Goal: Obtain resource: Download file/media

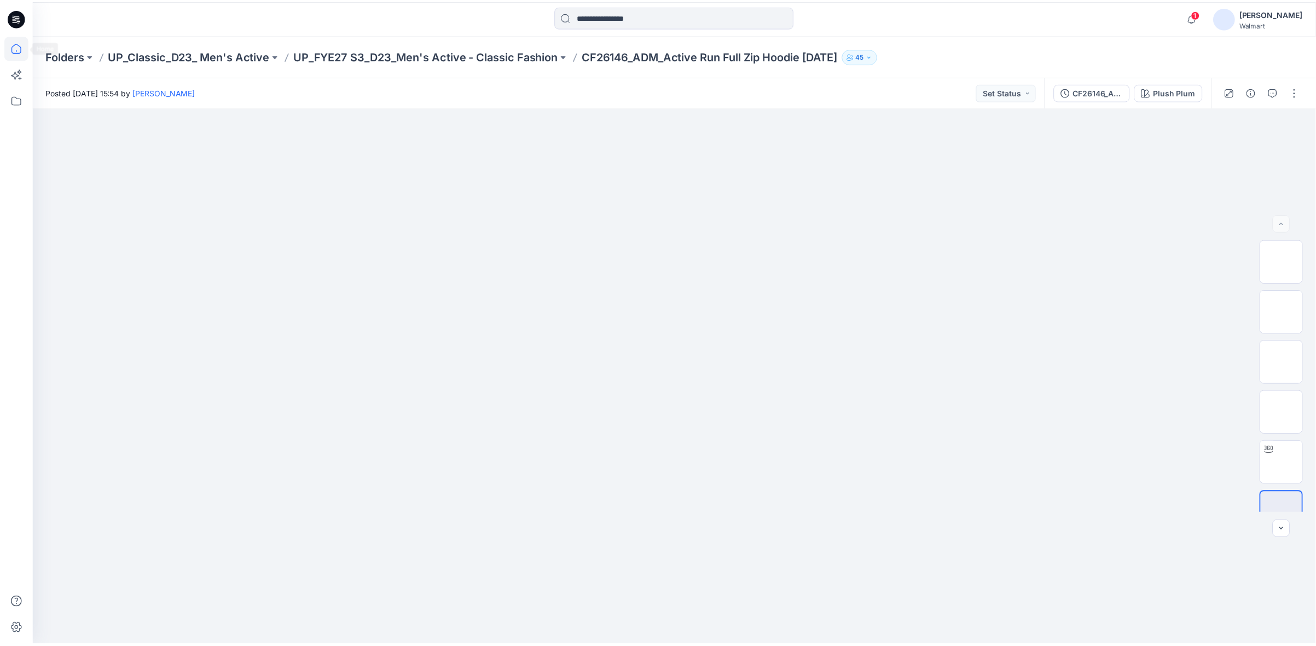
scroll to position [501, 0]
click at [21, 53] on icon at bounding box center [16, 47] width 24 height 24
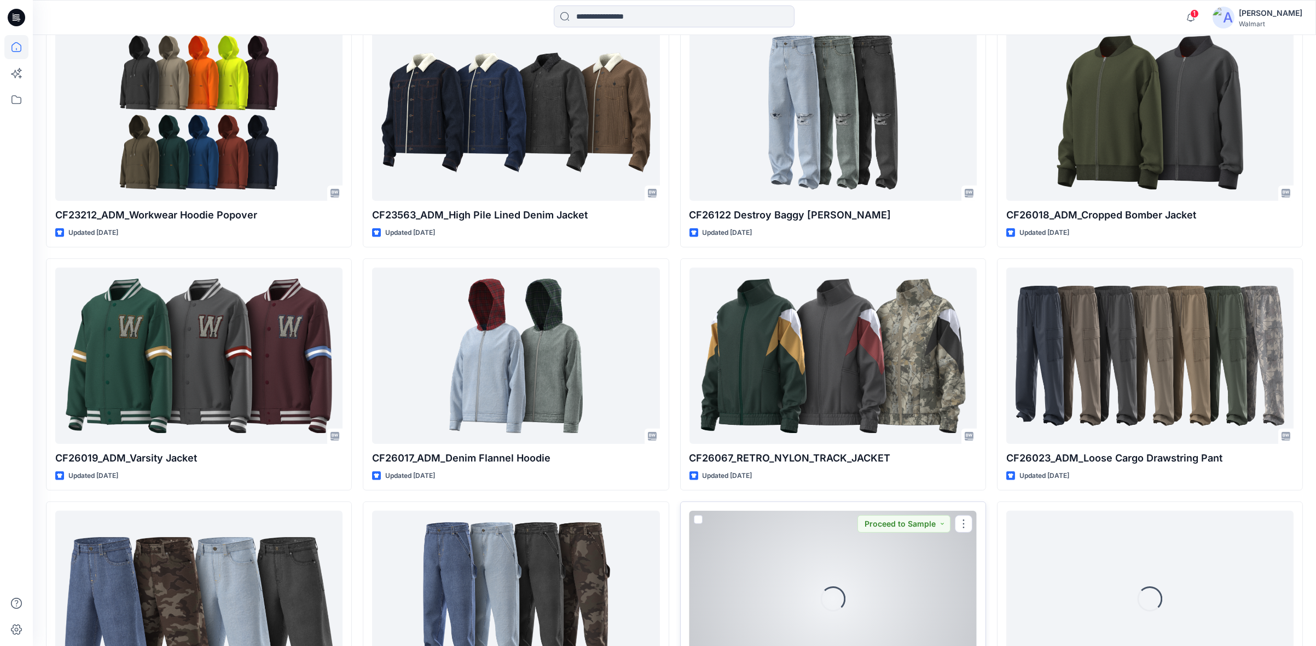
scroll to position [2099, 0]
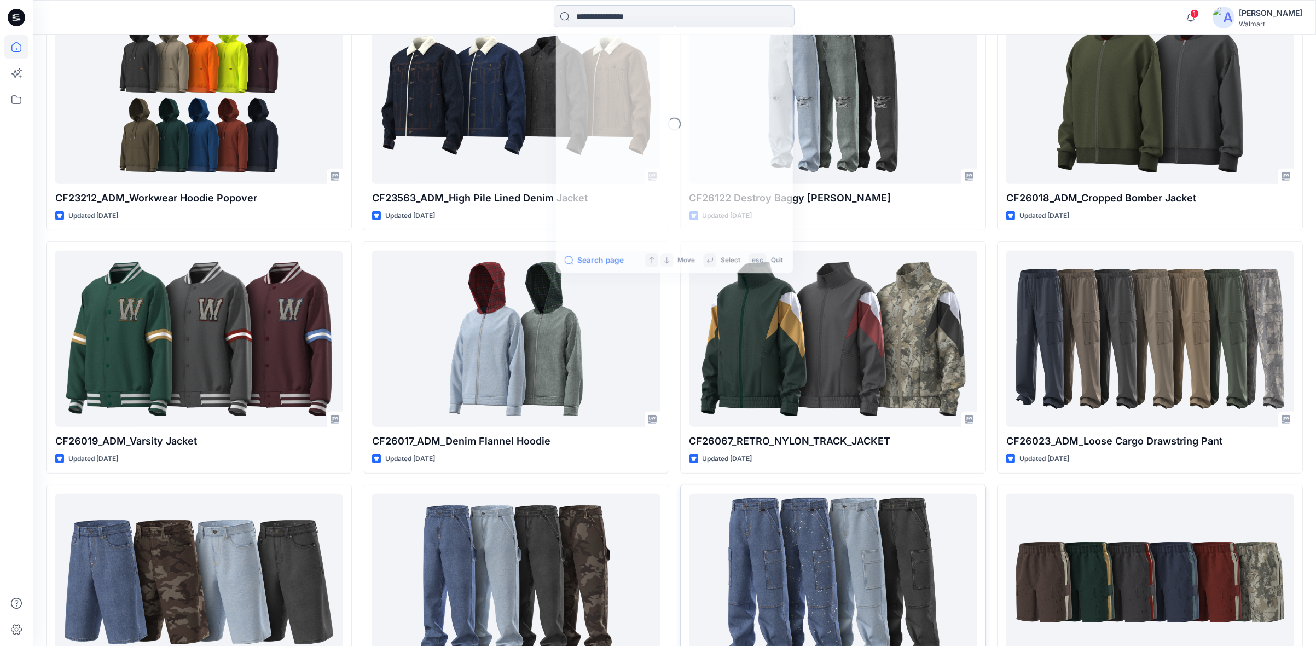
click at [587, 18] on input at bounding box center [674, 16] width 241 height 22
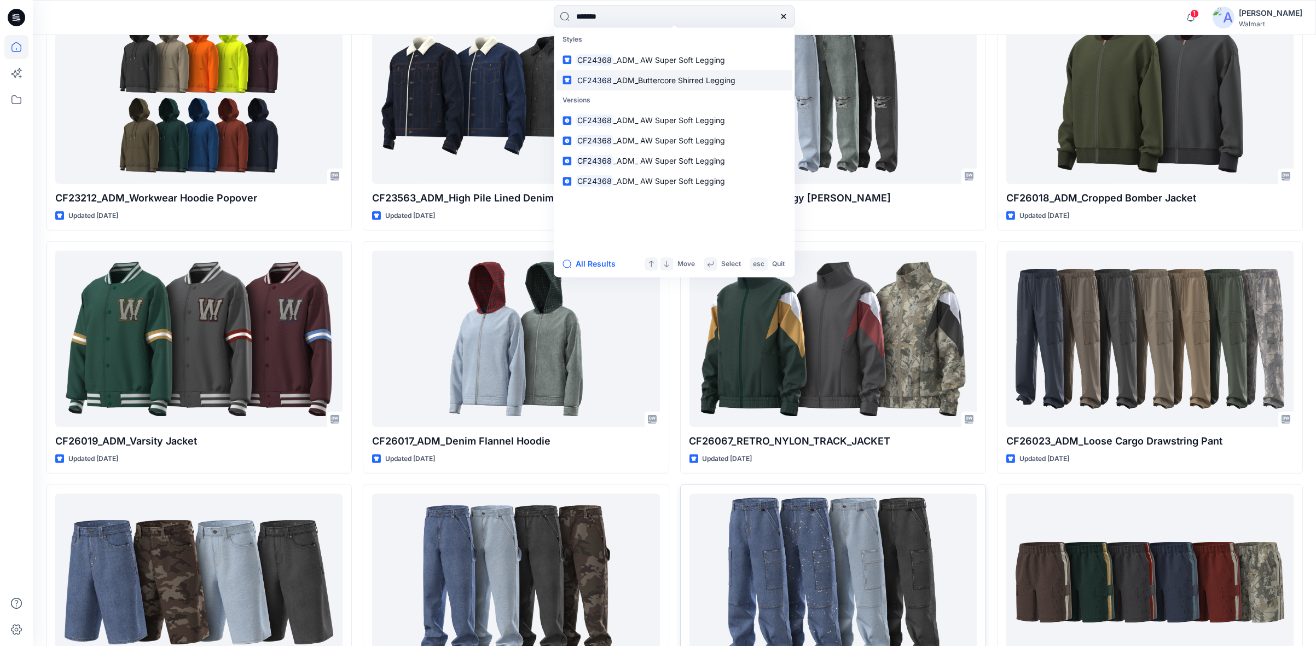
type input "*******"
click at [648, 83] on span "_ADM_Buttercore Shirred Legging" at bounding box center [674, 80] width 122 height 9
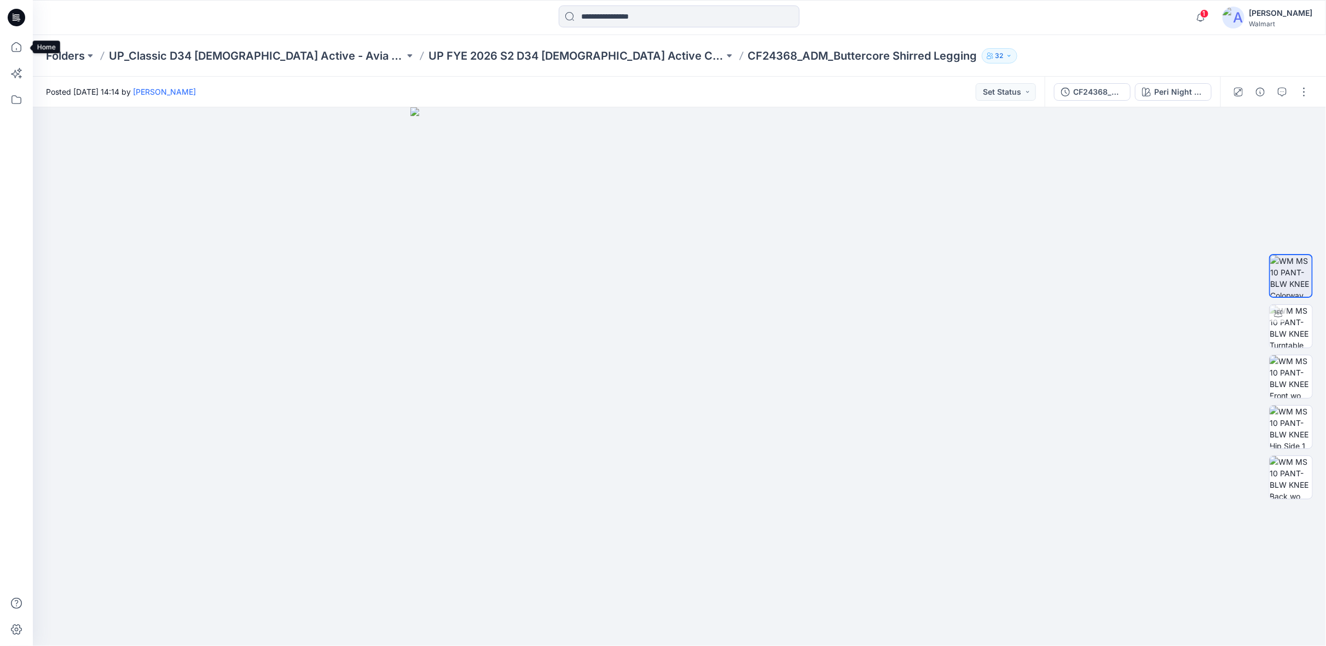
drag, startPoint x: 20, startPoint y: 47, endPoint x: 7, endPoint y: 33, distance: 19.7
click at [20, 47] on icon at bounding box center [16, 47] width 24 height 24
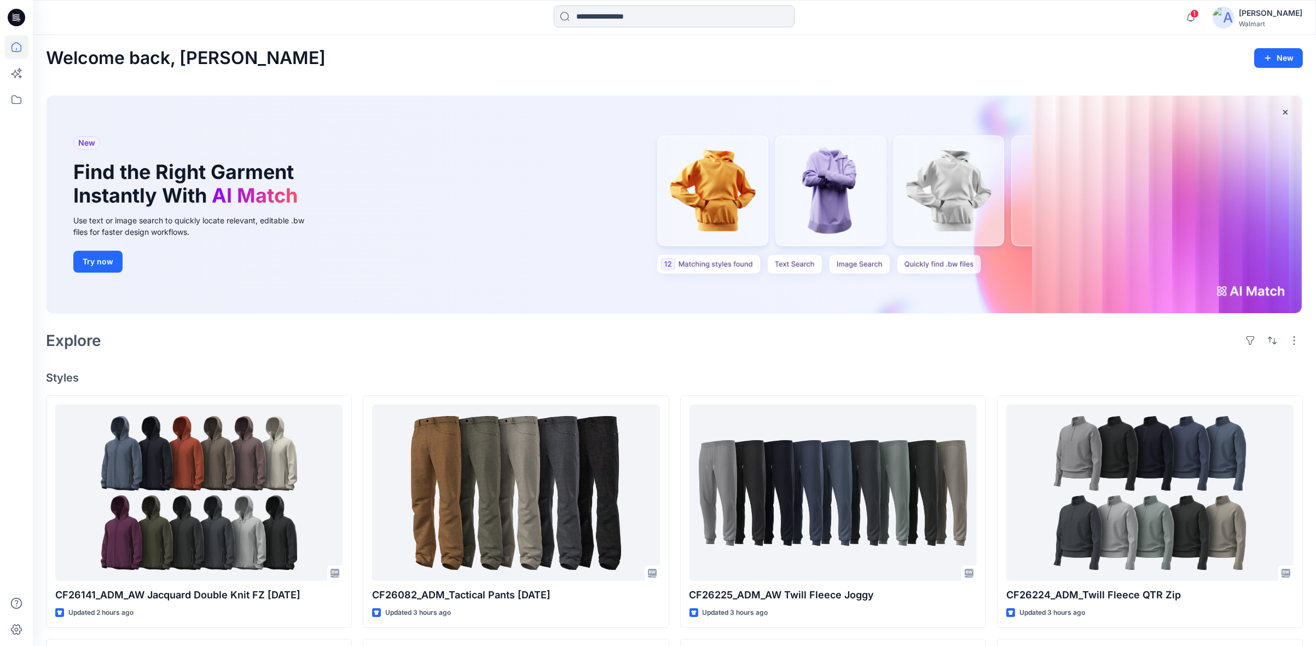
click at [593, 18] on input at bounding box center [674, 16] width 241 height 22
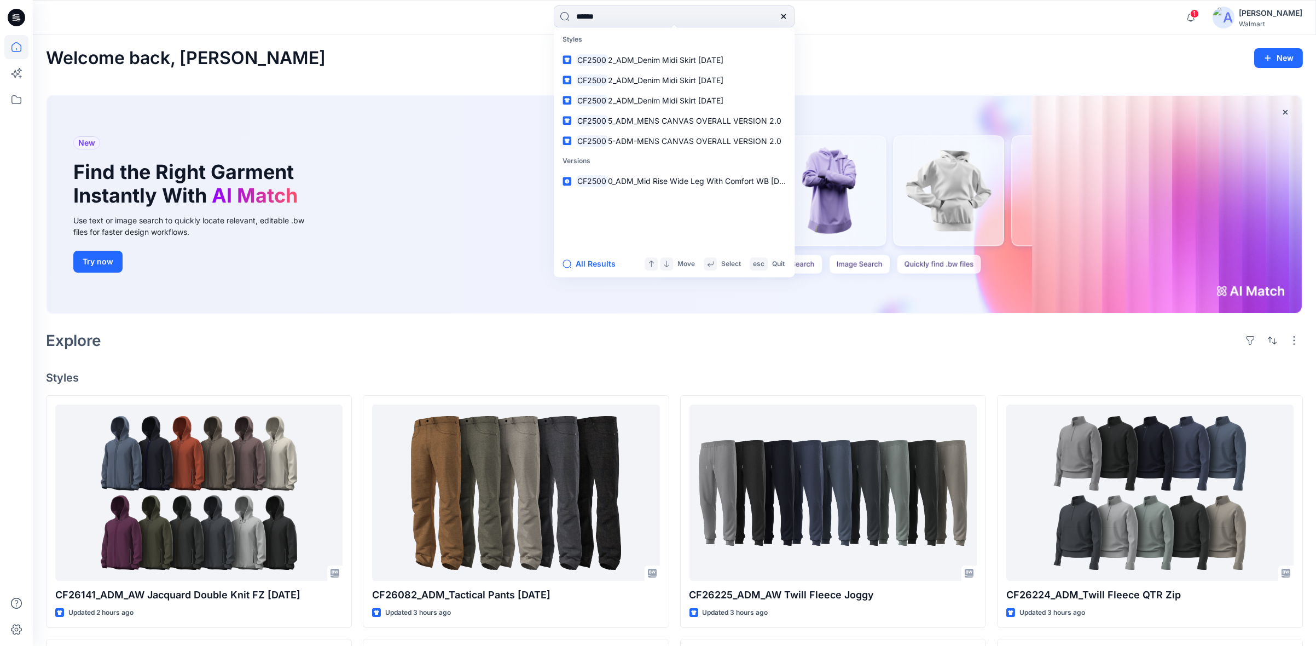
type input "*******"
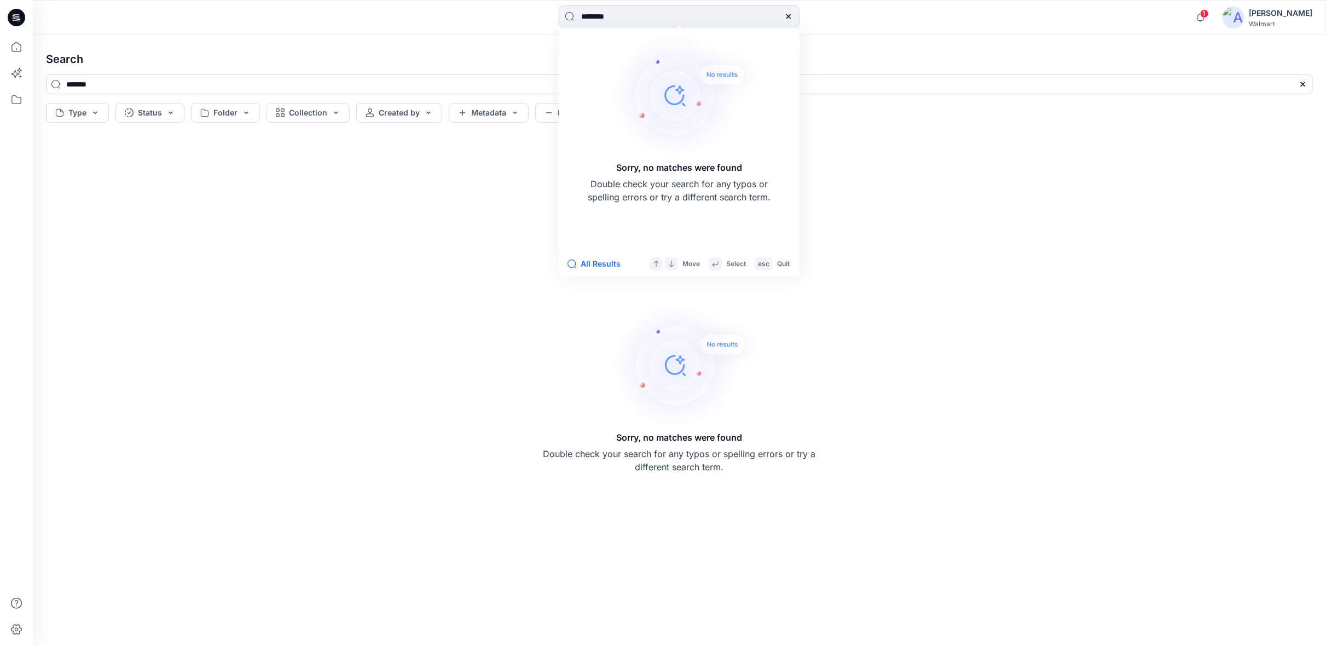
click at [632, 13] on input "*******" at bounding box center [679, 16] width 241 height 22
type input "*******"
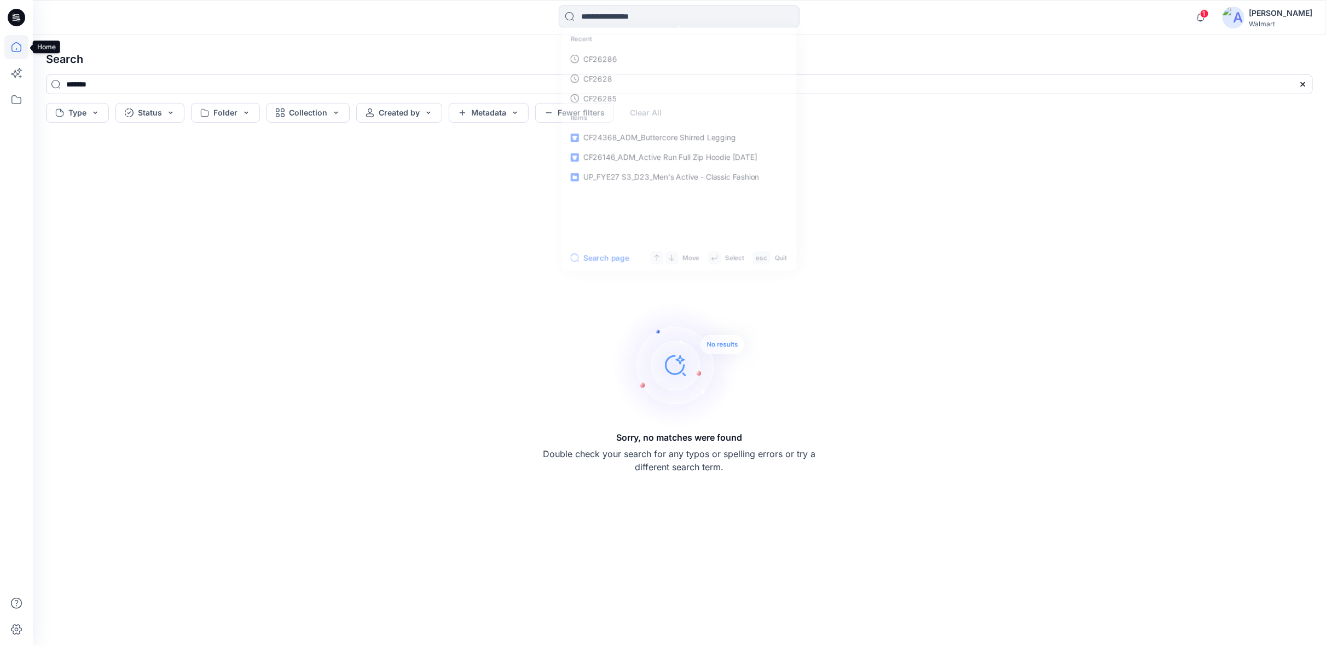
click at [17, 49] on icon at bounding box center [16, 47] width 24 height 24
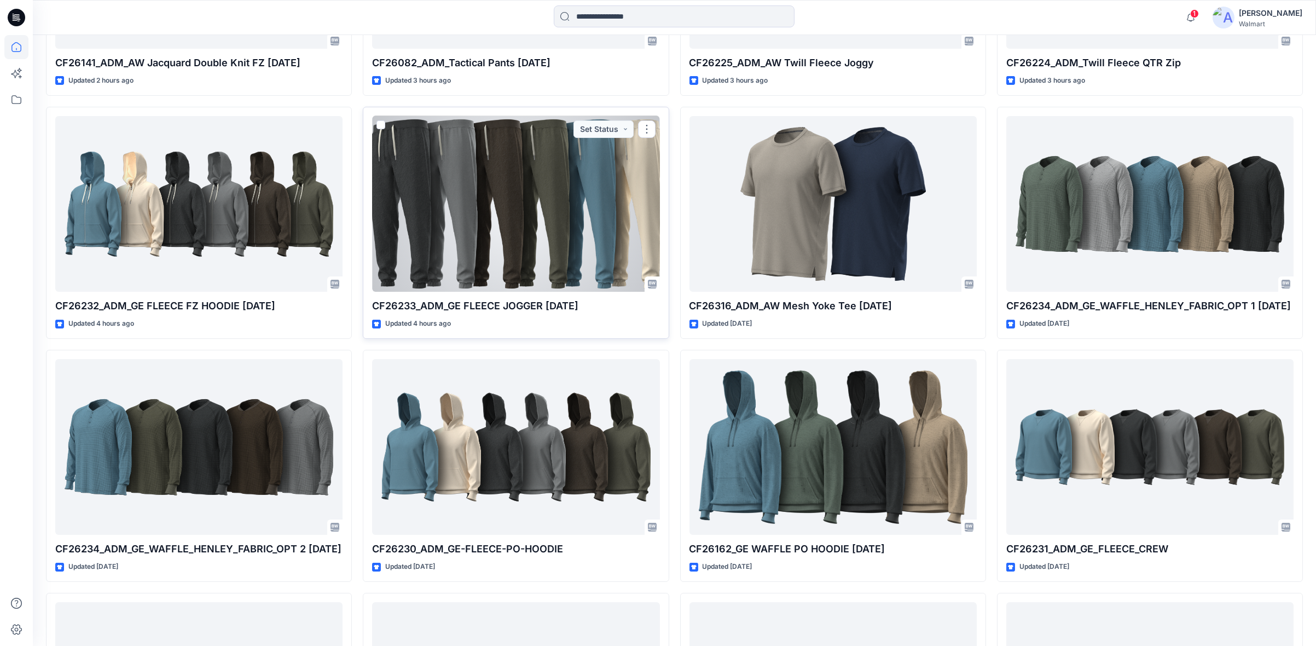
scroll to position [547, 0]
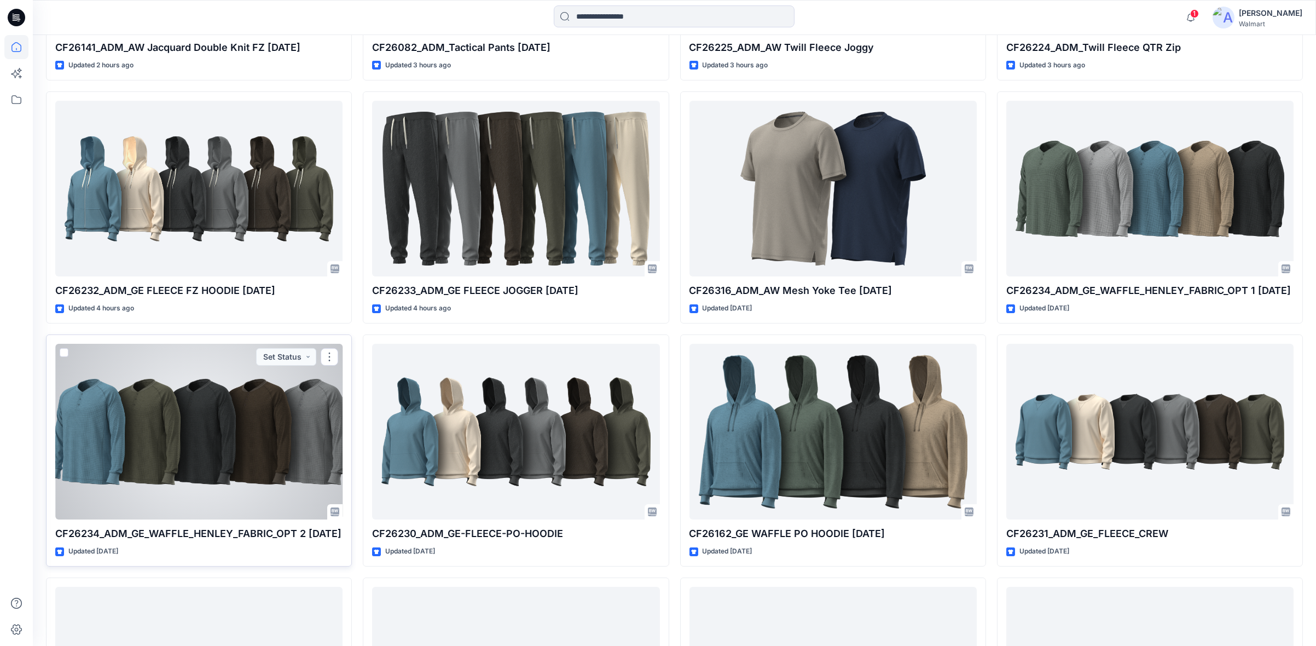
click at [286, 398] on div at bounding box center [198, 432] width 287 height 176
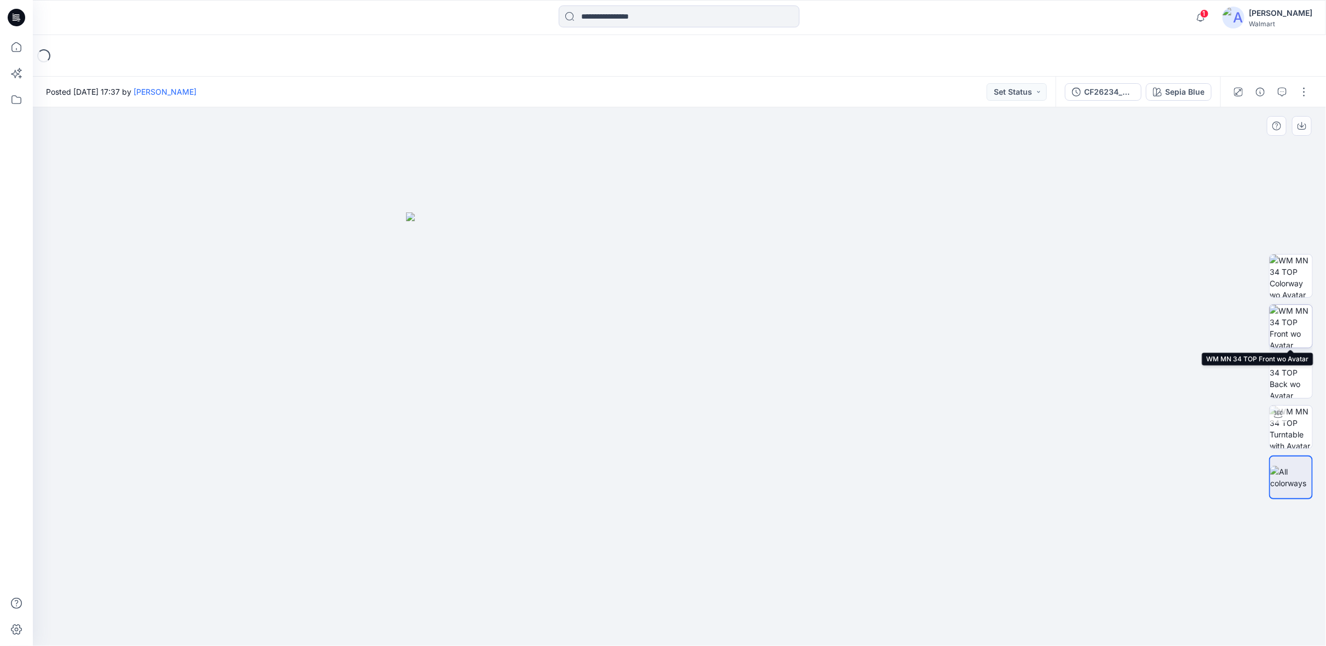
click at [1290, 316] on img at bounding box center [1291, 326] width 43 height 43
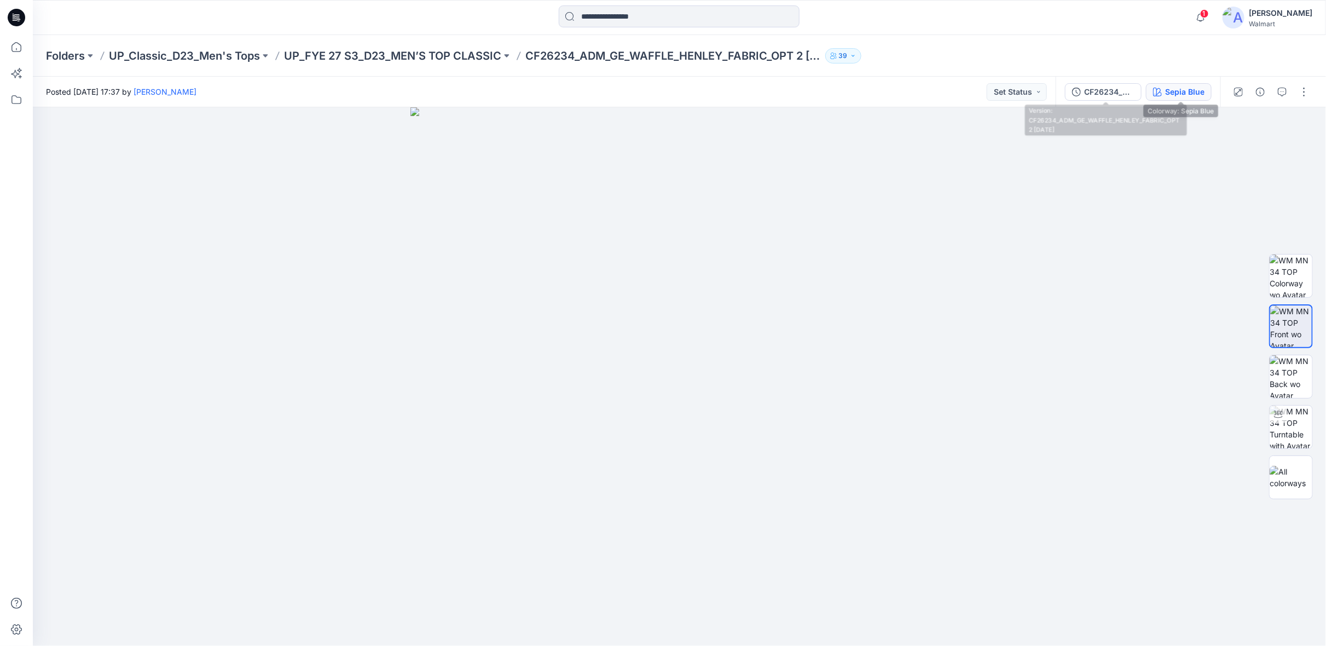
click at [1168, 86] on div "Sepia Blue" at bounding box center [1184, 92] width 39 height 12
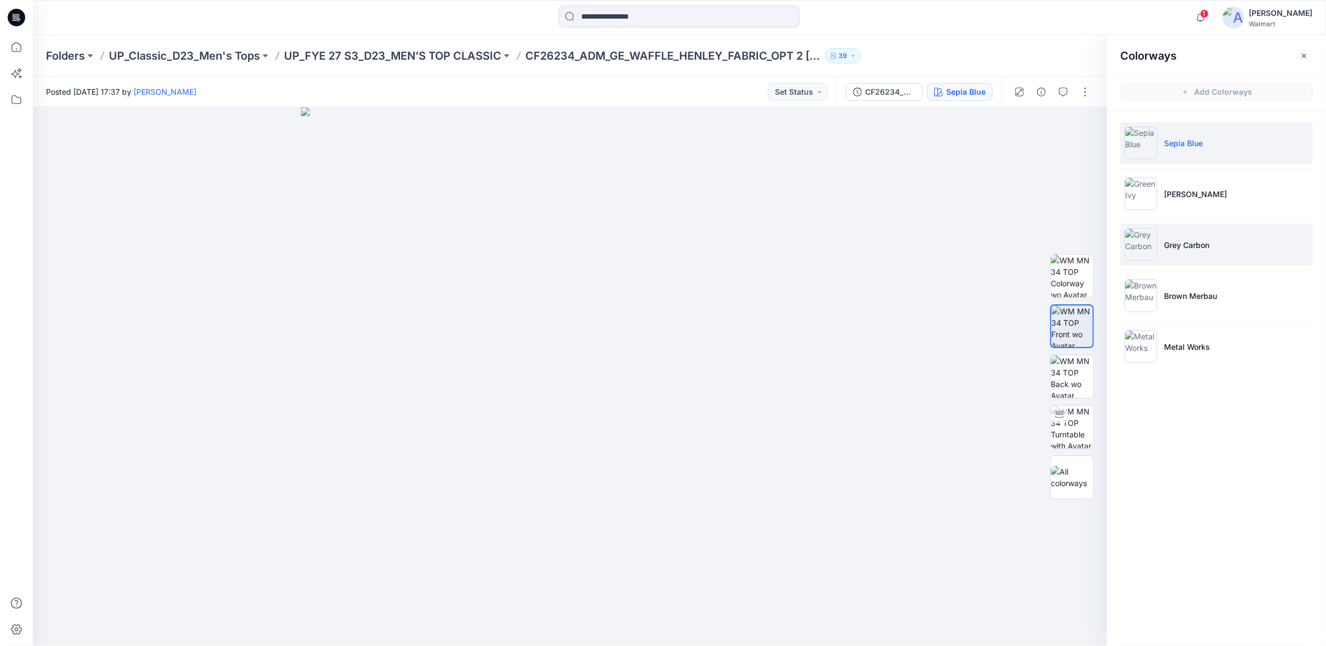
click at [1152, 240] on img at bounding box center [1140, 244] width 33 height 33
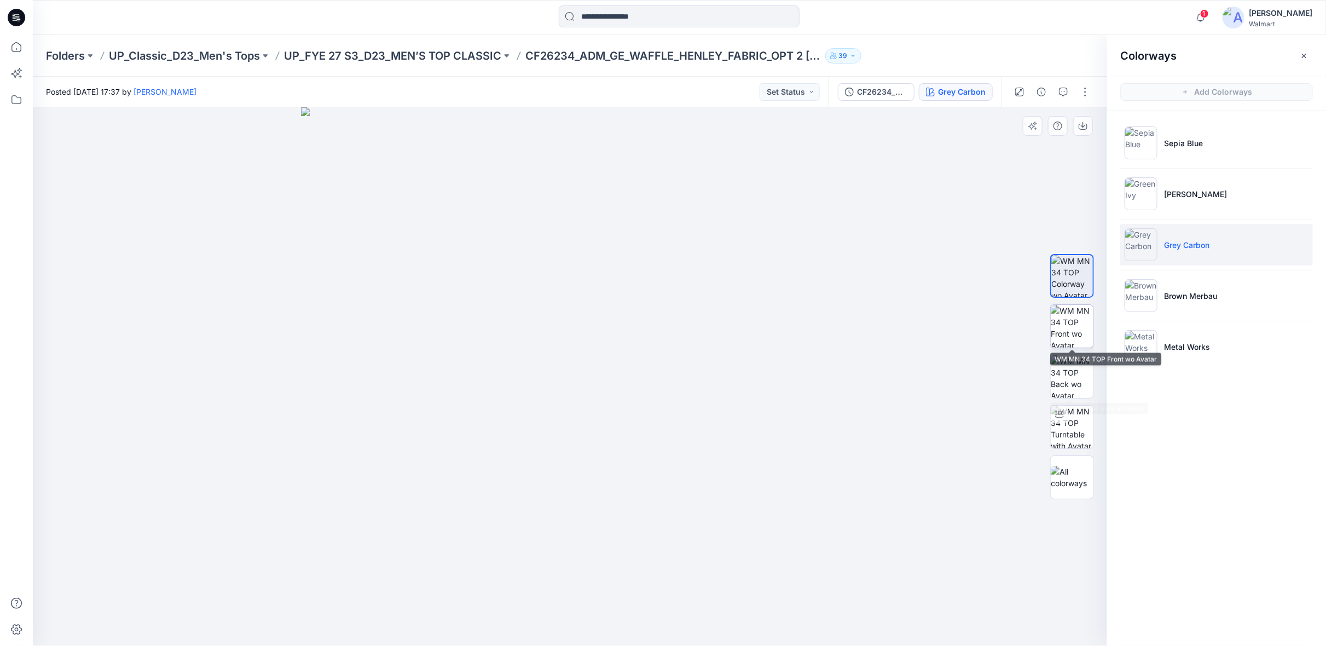
click at [1073, 317] on img at bounding box center [1072, 326] width 43 height 43
click at [353, 54] on p "UP_FYE 27 S3_D23_MEN’S TOP CLASSIC" at bounding box center [392, 55] width 217 height 15
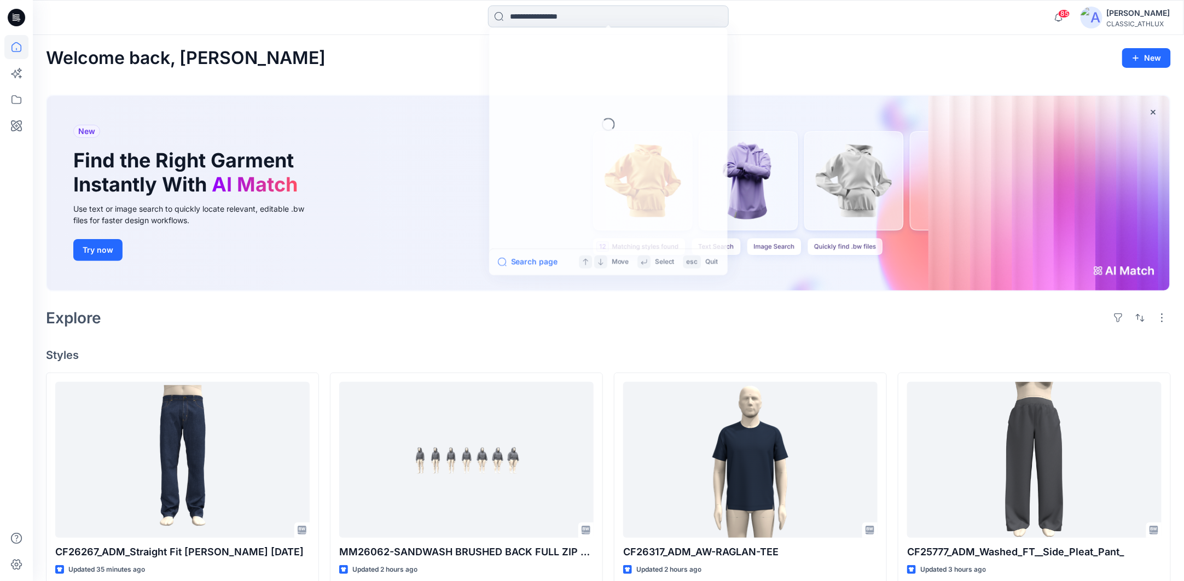
click at [565, 16] on input at bounding box center [608, 16] width 241 height 22
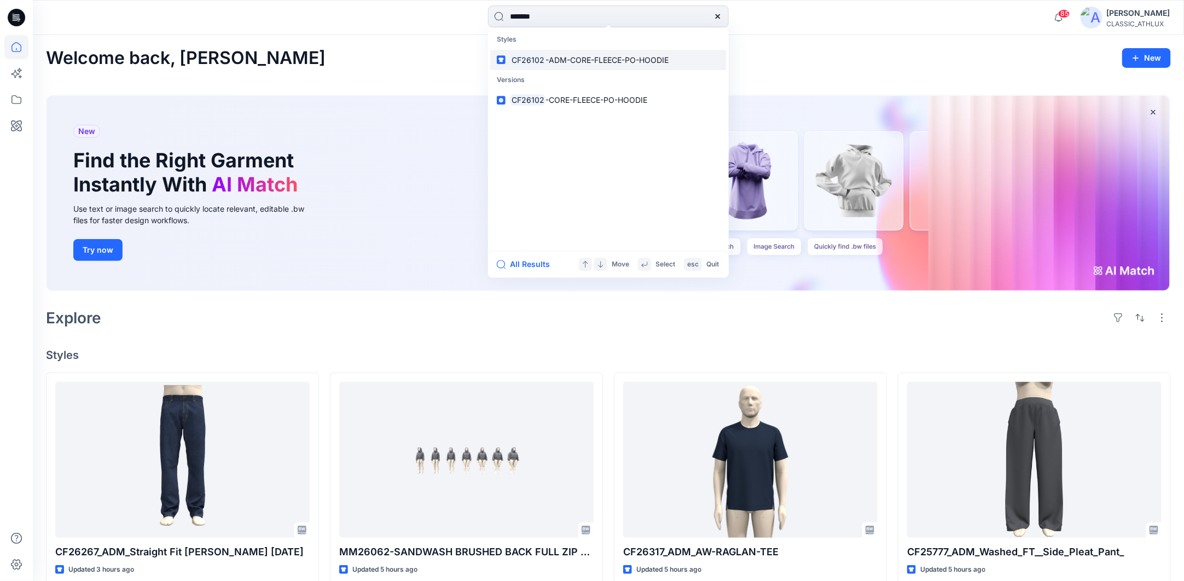
type input "*******"
click at [589, 62] on span "-ADM-CORE-FLEECE-PO-HOODIE" at bounding box center [607, 59] width 123 height 9
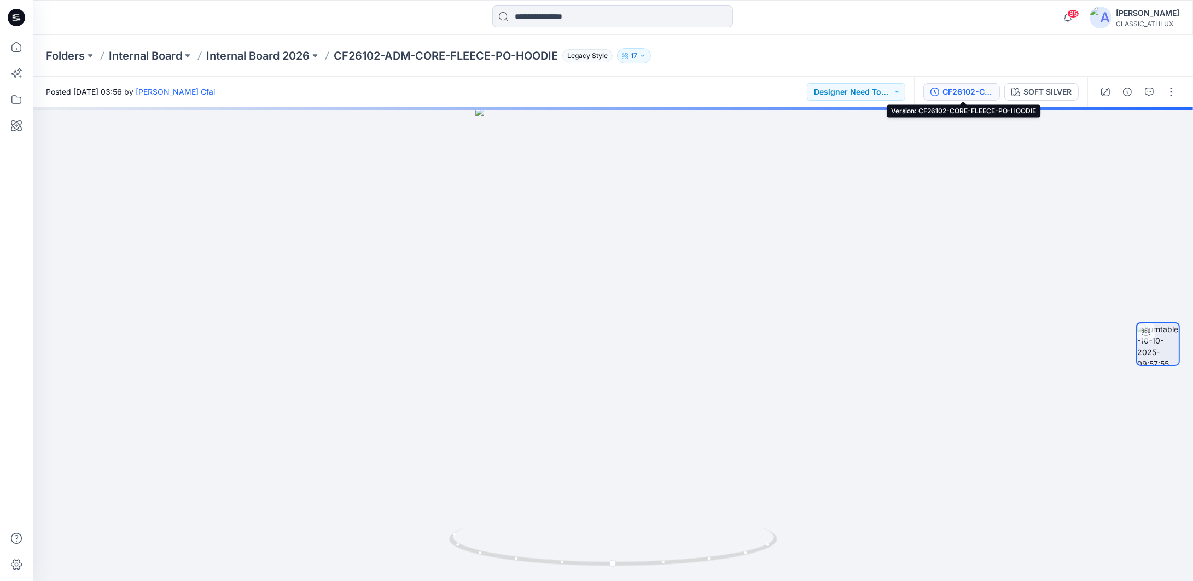
click at [970, 86] on div "CF26102-CORE-FLEECE-PO-HOODIE" at bounding box center [968, 92] width 50 height 12
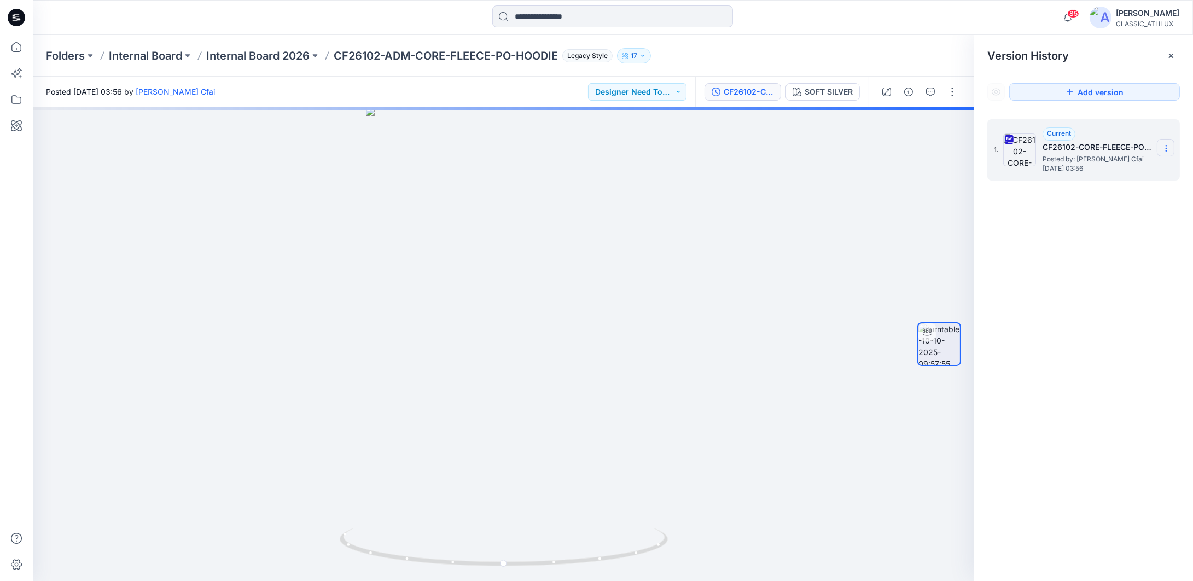
click at [1167, 146] on icon at bounding box center [1166, 146] width 1 height 1
click at [1075, 171] on span "Download Source BW File" at bounding box center [1111, 169] width 92 height 13
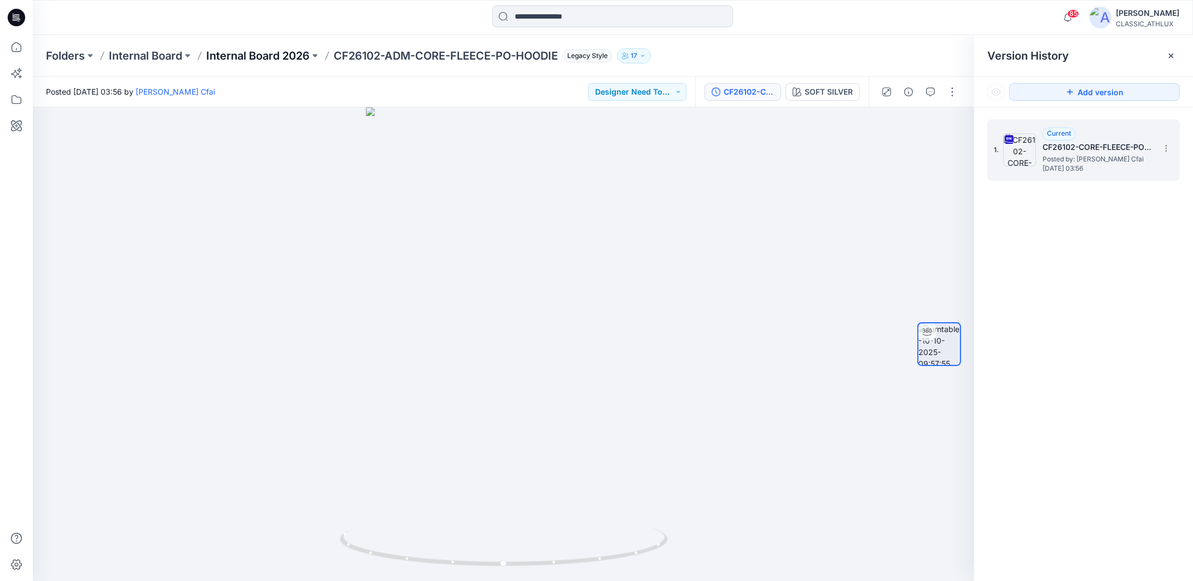
click at [268, 55] on p "Internal Board 2026" at bounding box center [257, 55] width 103 height 15
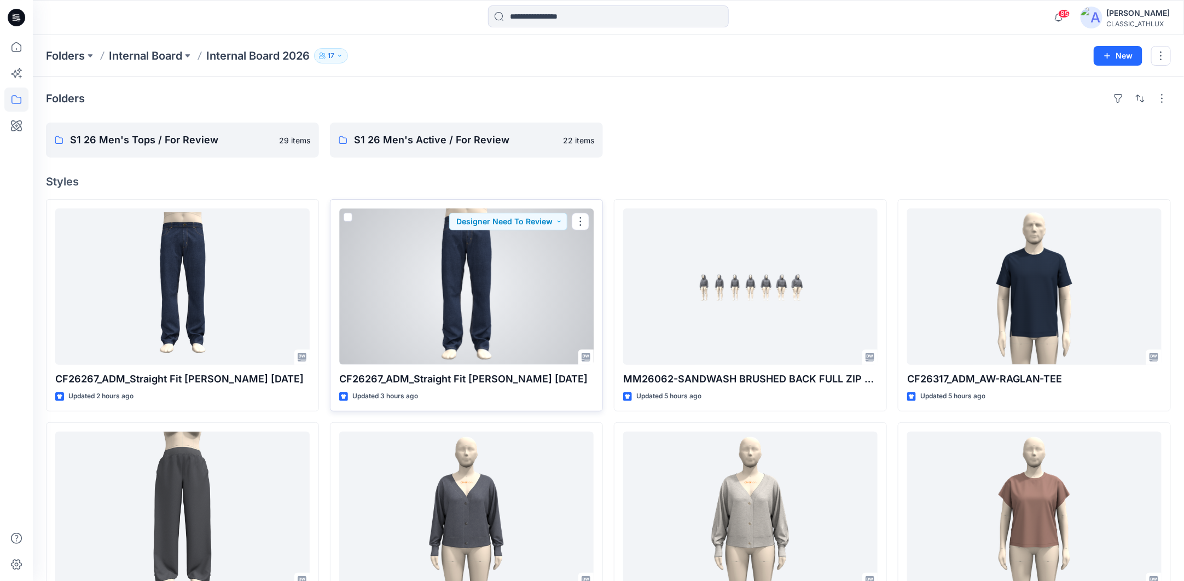
click at [596, 220] on div "CF26267_ADM_Straight Fit Jean 13OCT25 Updated 3 hours ago Designer Need To Revi…" at bounding box center [466, 305] width 273 height 212
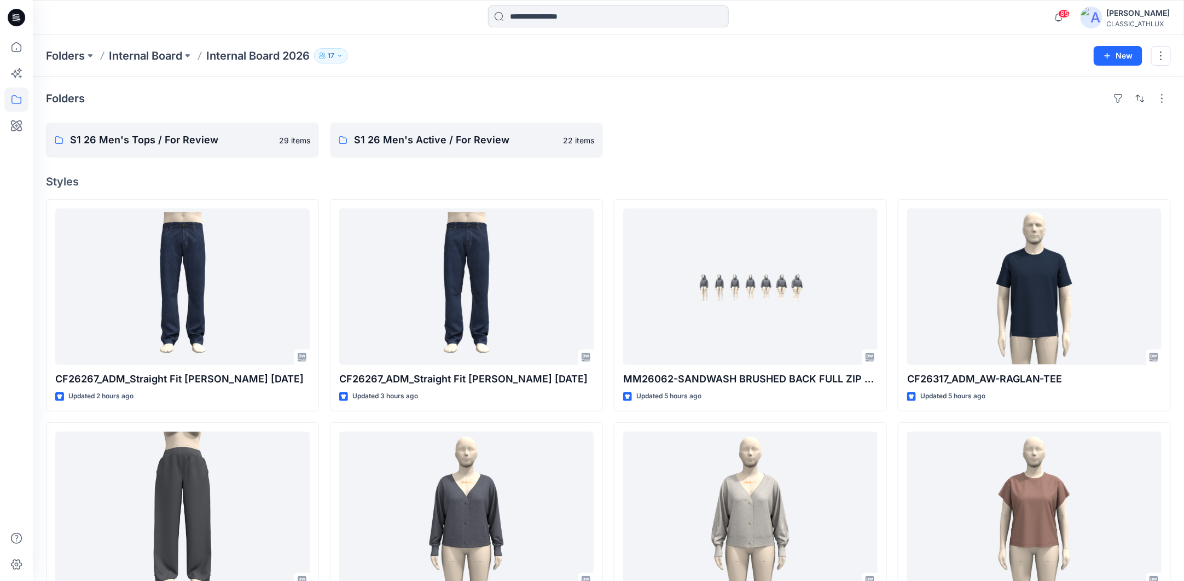
click at [674, 21] on input at bounding box center [608, 16] width 241 height 22
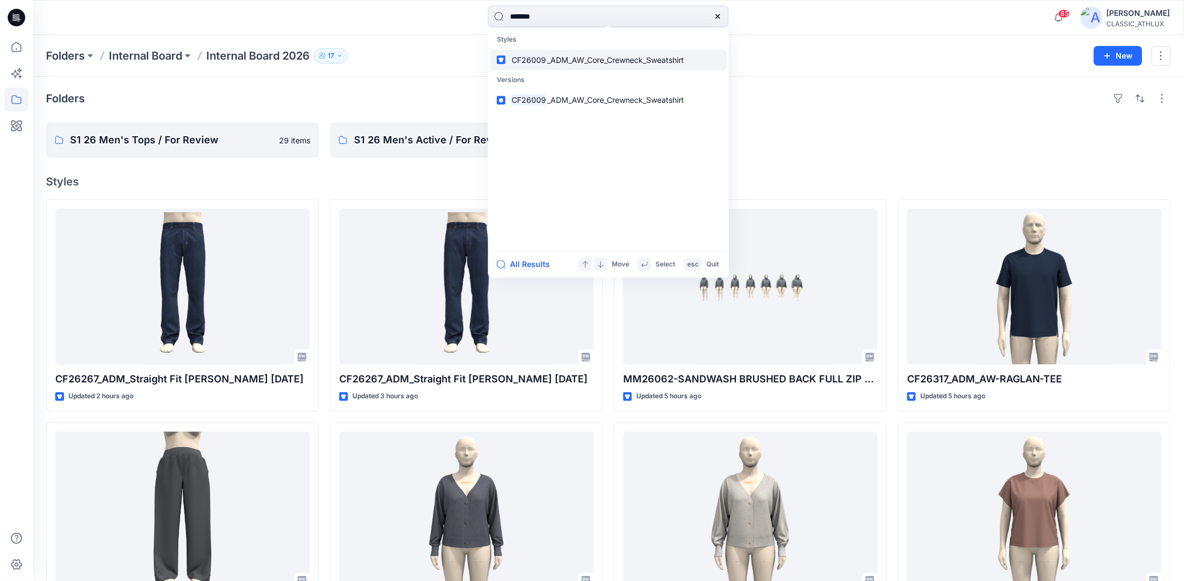
type input "*******"
click at [613, 57] on span "_ADM_AW_Core_Crewneck_Sweatshirt" at bounding box center [616, 59] width 137 height 9
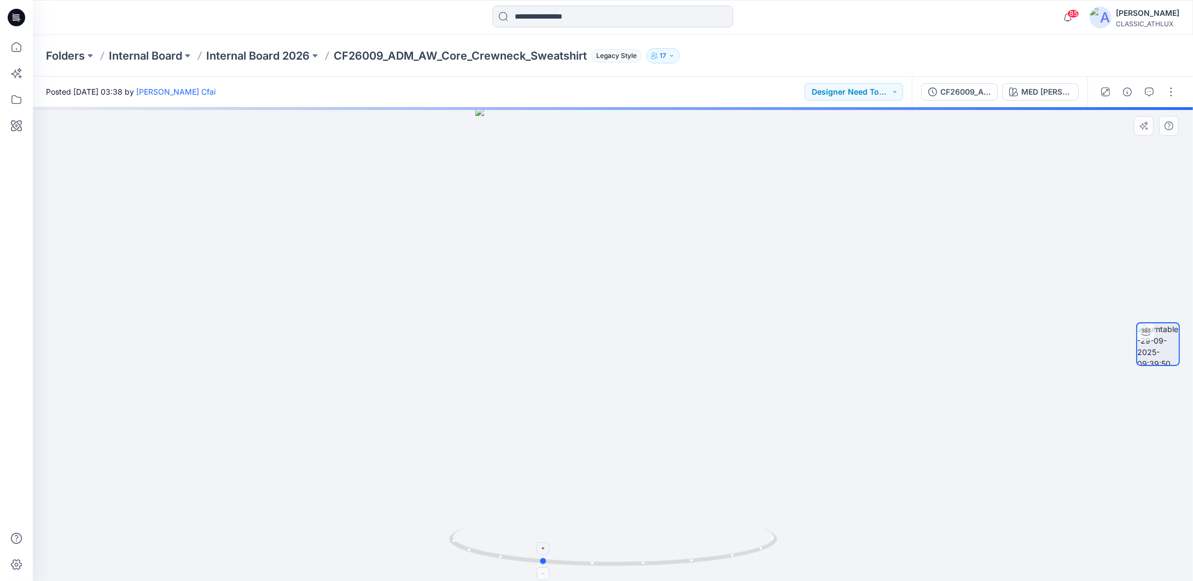
drag, startPoint x: 762, startPoint y: 554, endPoint x: 689, endPoint y: 557, distance: 72.3
click at [689, 557] on icon at bounding box center [614, 548] width 331 height 41
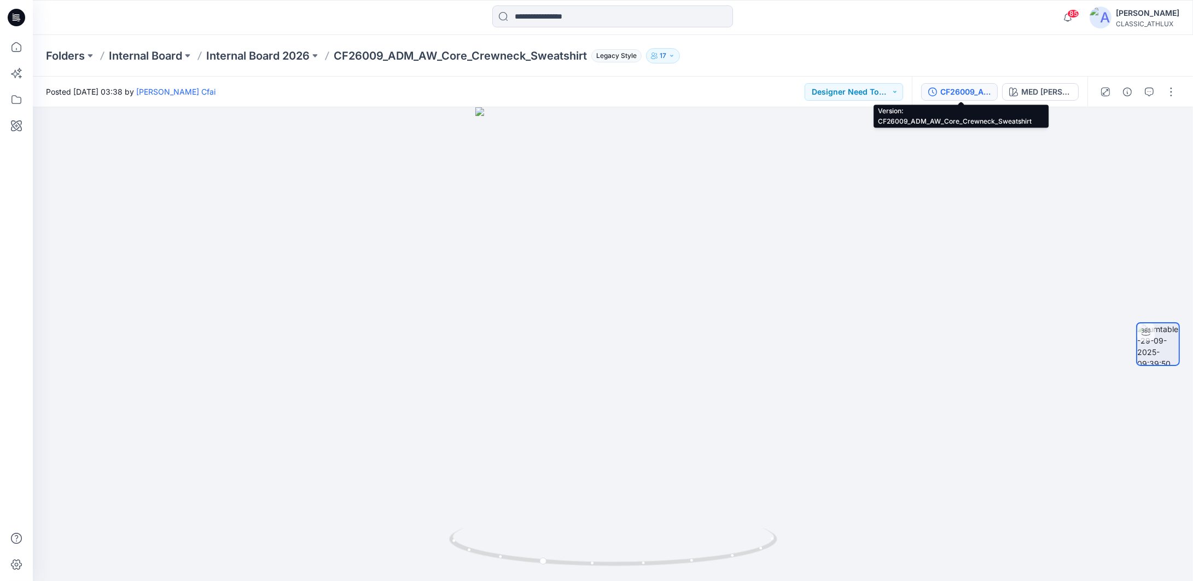
click at [972, 98] on button "CF26009_ADM_AW_Core_Crewneck_Sweatshirt" at bounding box center [959, 92] width 77 height 18
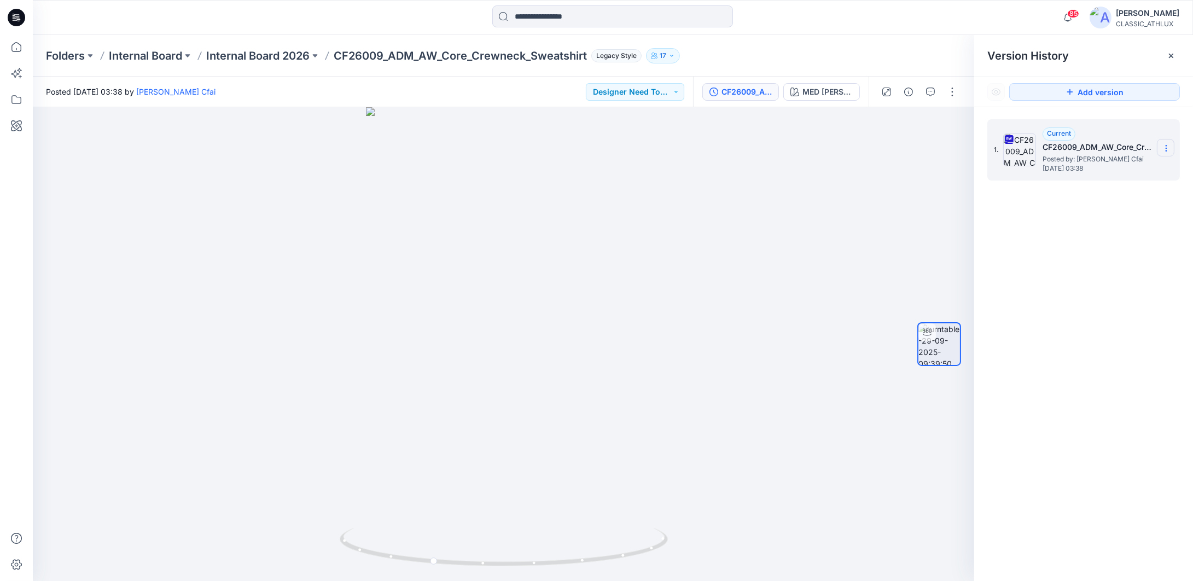
click at [1170, 153] on section at bounding box center [1166, 148] width 18 height 18
click at [1108, 172] on span "Download Source BW File" at bounding box center [1111, 169] width 92 height 13
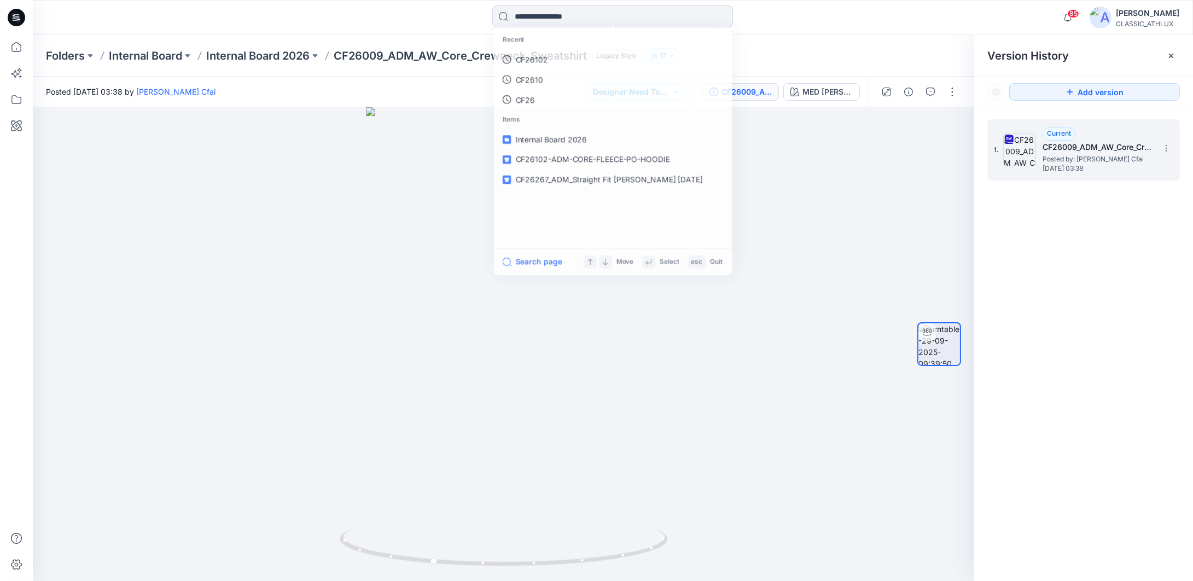
click at [573, 9] on input at bounding box center [612, 16] width 241 height 22
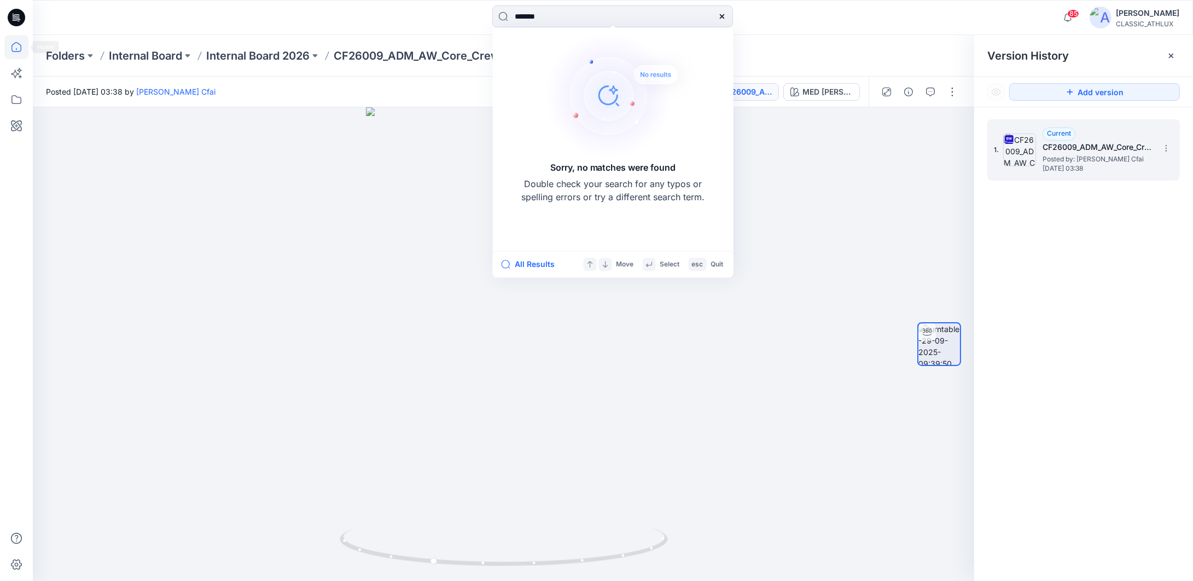
type input "*******"
click at [14, 45] on icon at bounding box center [16, 47] width 24 height 24
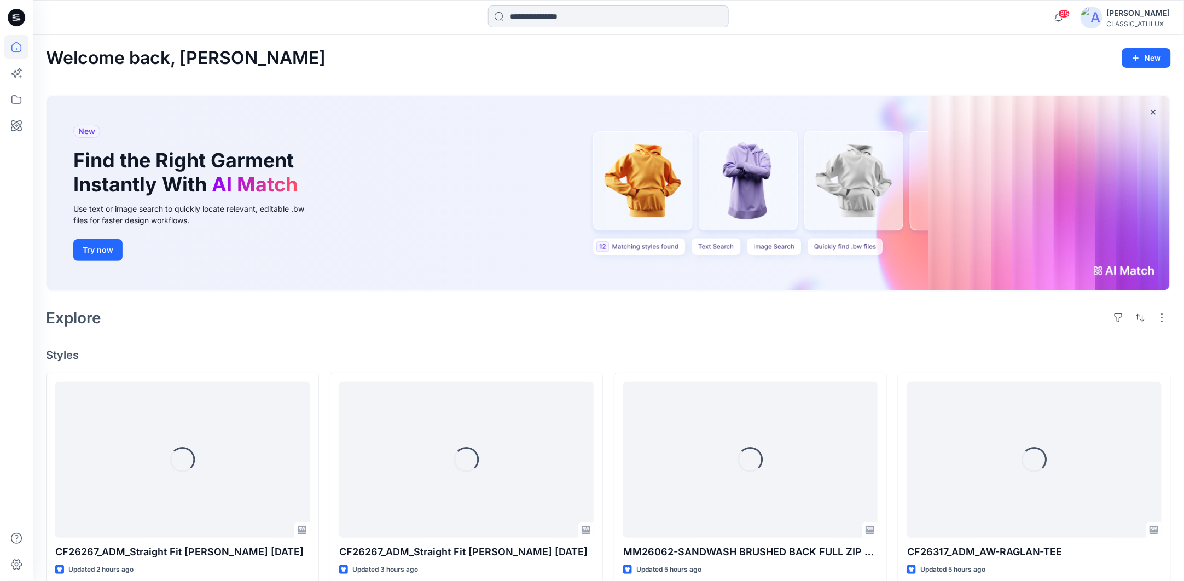
click at [549, 20] on input at bounding box center [608, 16] width 241 height 22
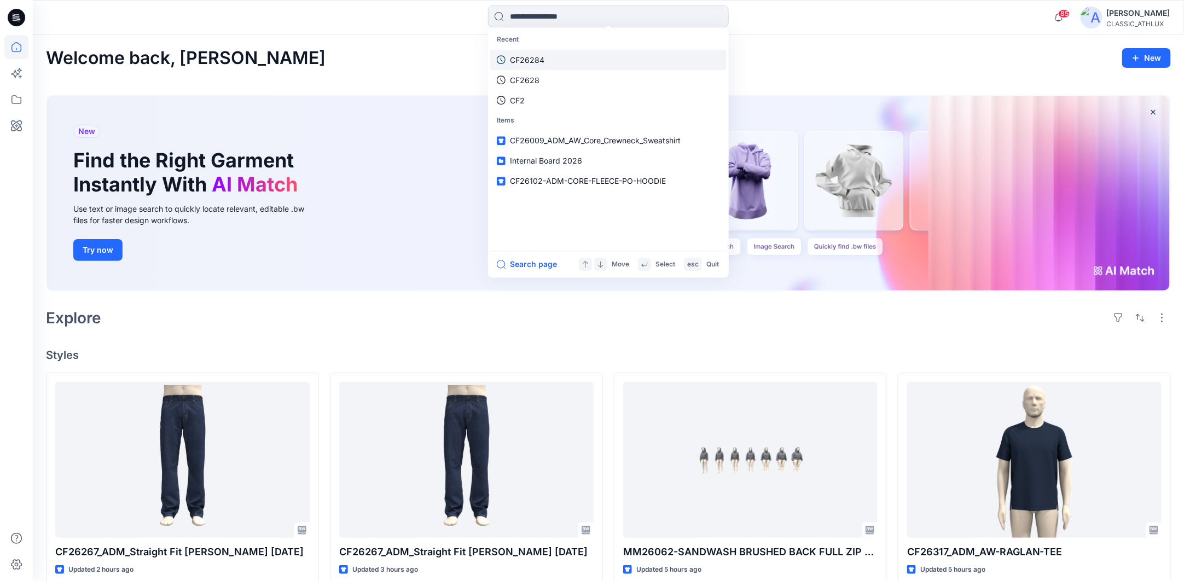
click at [552, 61] on link "CF26284" at bounding box center [608, 60] width 236 height 20
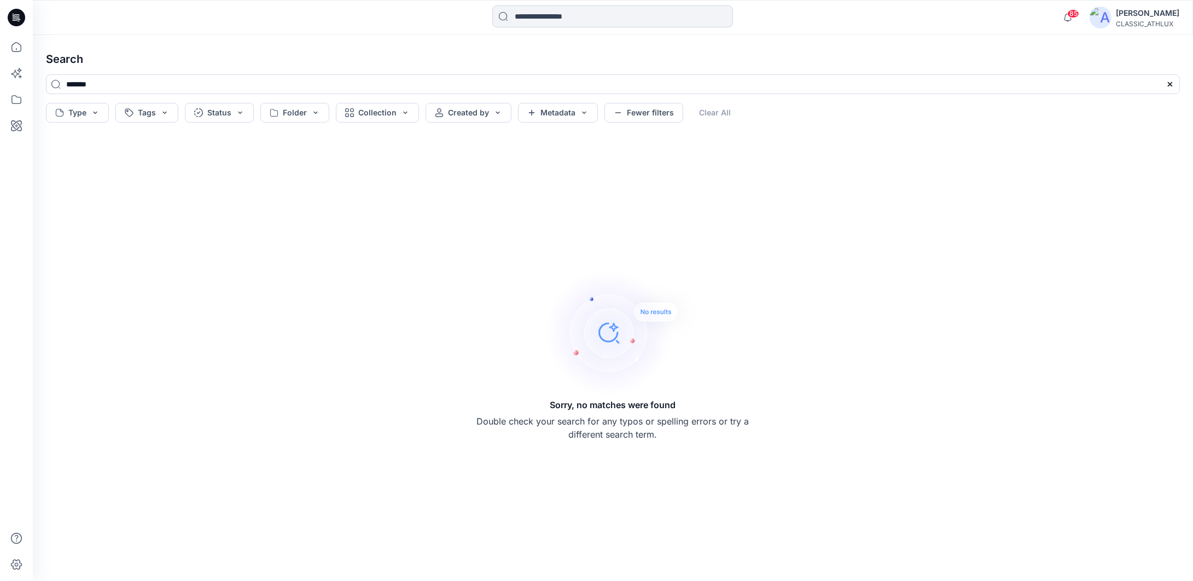
click at [568, 15] on input at bounding box center [612, 16] width 241 height 22
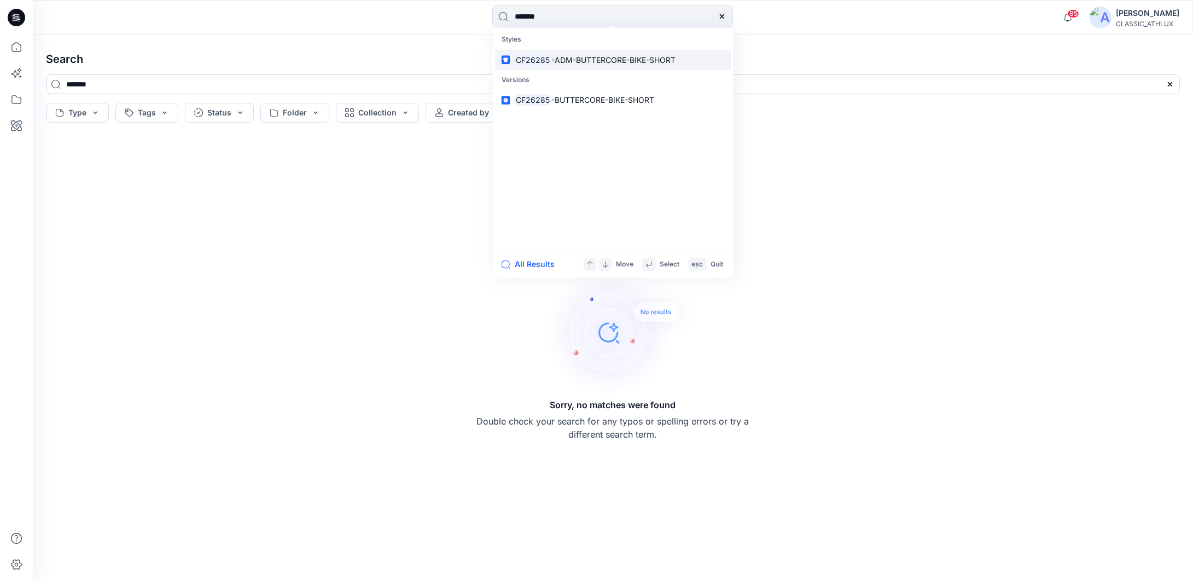
type input "*******"
click at [567, 57] on span "-ADM-BUTTERCORE-BIKE-SHORT" at bounding box center [614, 59] width 124 height 9
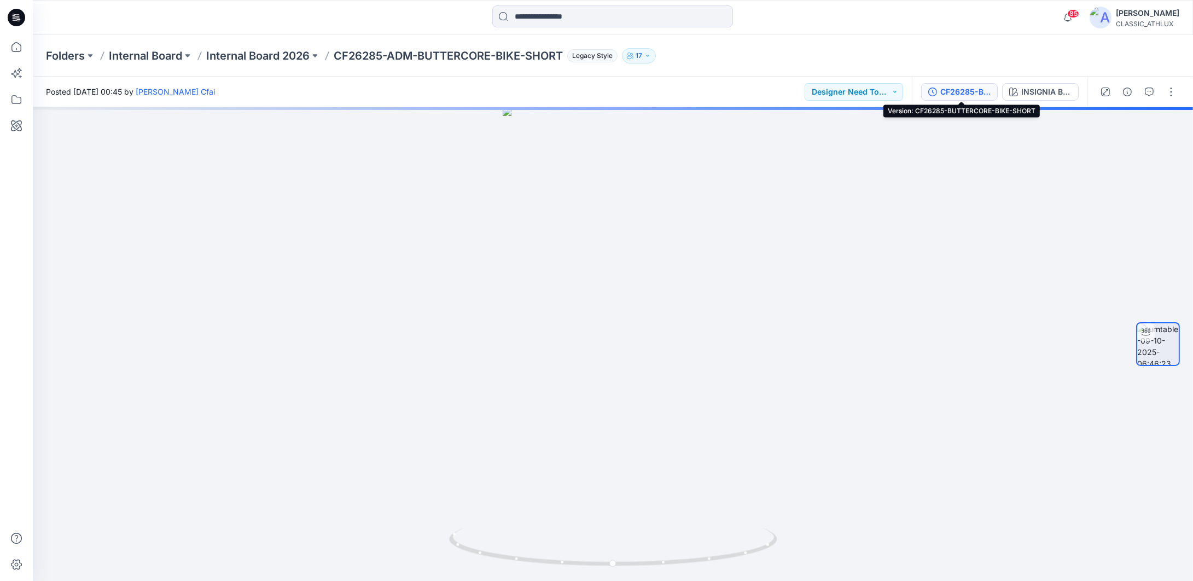
click at [956, 91] on div "CF26285-BUTTERCORE-BIKE-SHORT" at bounding box center [966, 92] width 50 height 12
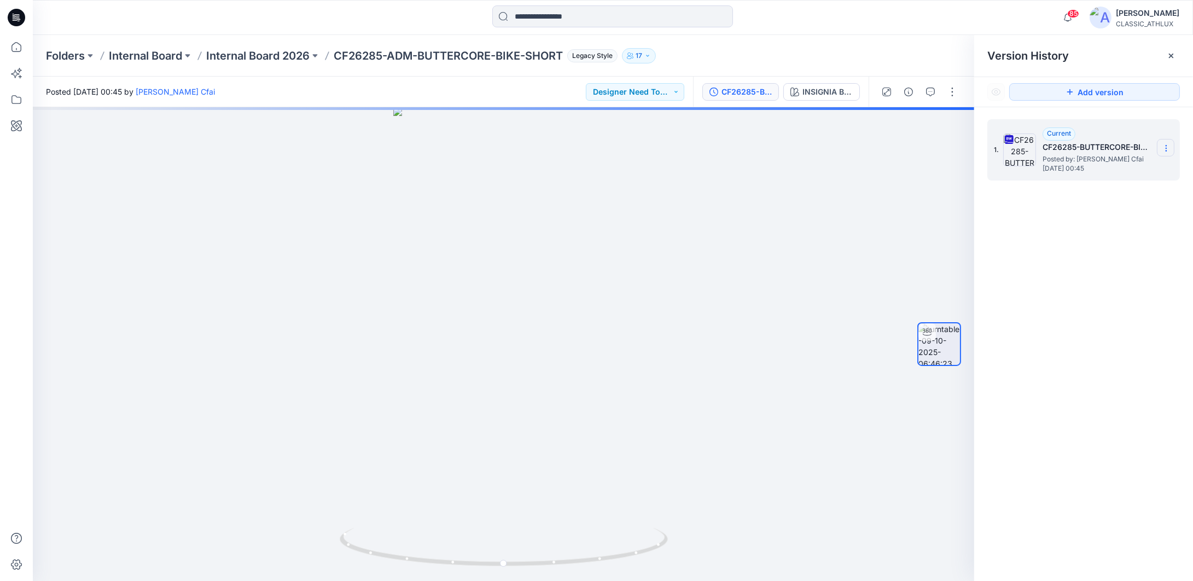
click at [1172, 153] on section at bounding box center [1166, 148] width 18 height 18
click at [1154, 170] on span "Download Source BW File" at bounding box center [1111, 169] width 92 height 13
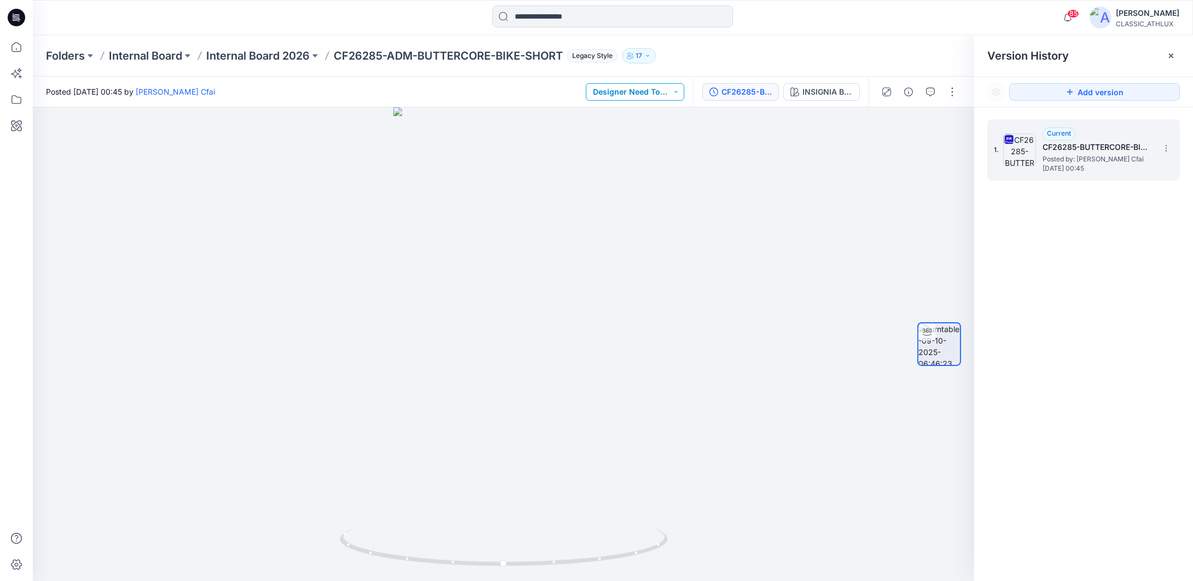
click at [682, 92] on button "Designer Need To Review" at bounding box center [635, 92] width 98 height 18
click at [634, 170] on p "Rejected" at bounding box center [627, 167] width 32 height 14
click at [248, 58] on p "Internal Board 2026" at bounding box center [257, 55] width 103 height 15
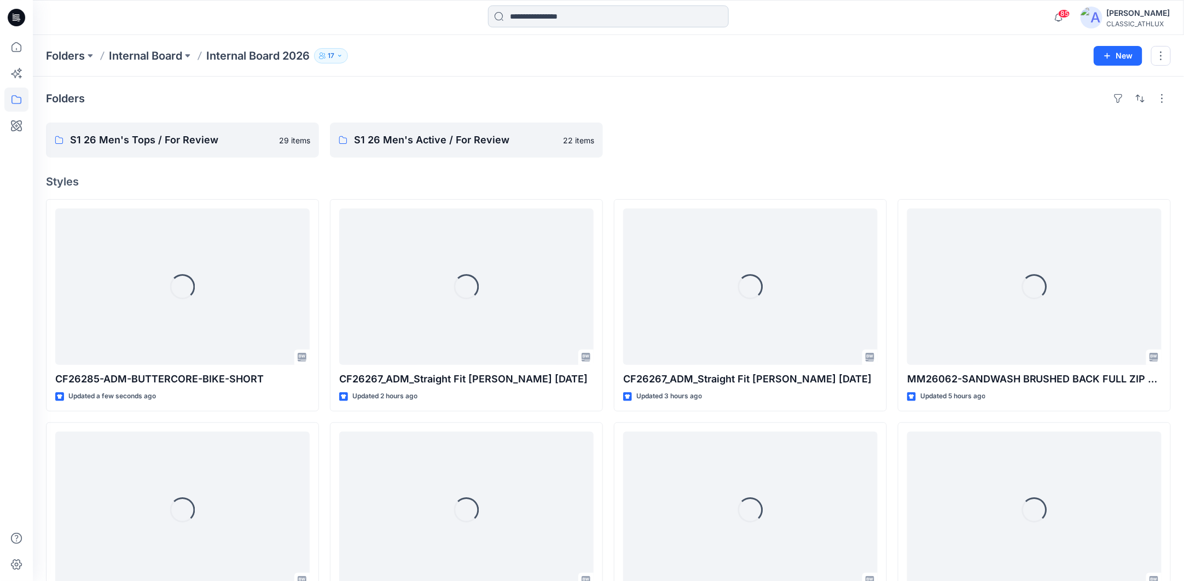
click at [541, 14] on input at bounding box center [608, 16] width 241 height 22
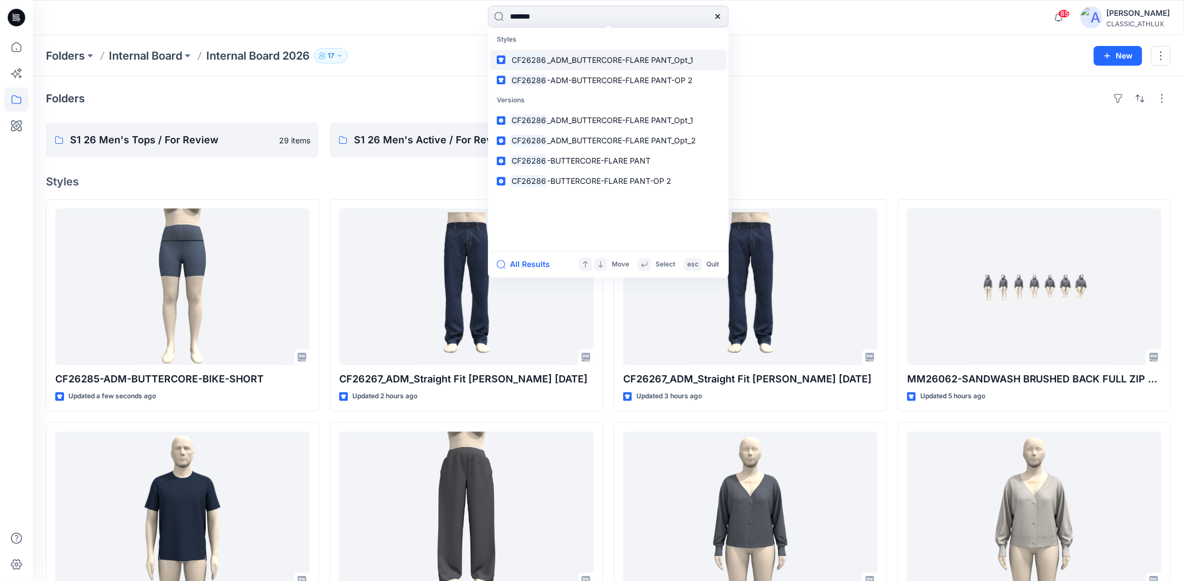
type input "*******"
click at [581, 58] on span "_ADM_BUTTERCORE-FLARE PANT_Opt_1" at bounding box center [621, 59] width 146 height 9
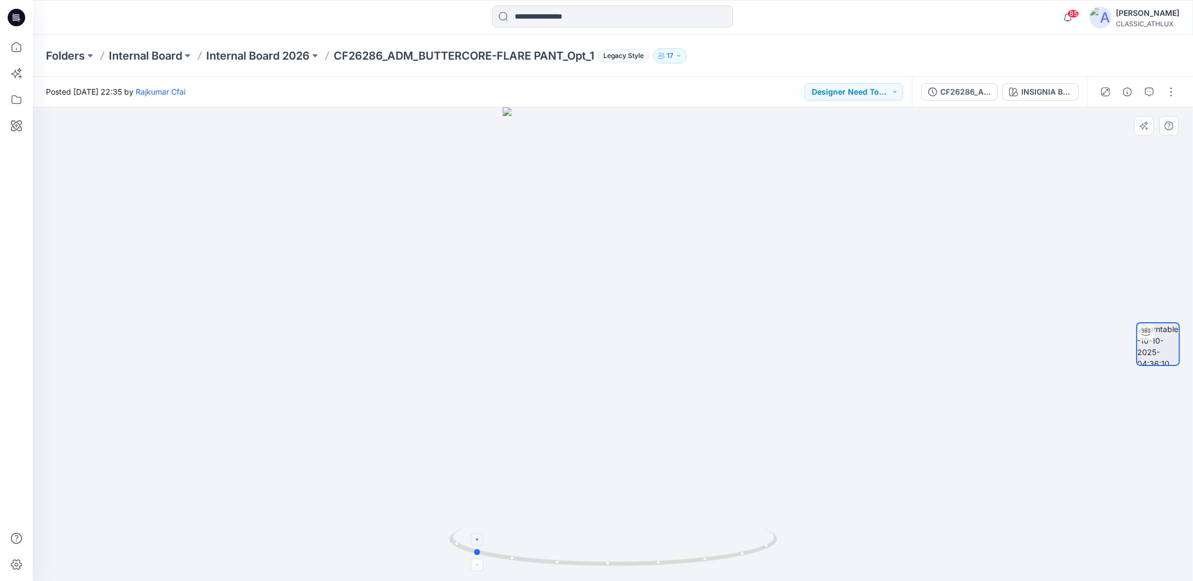
drag, startPoint x: 765, startPoint y: 554, endPoint x: 624, endPoint y: 536, distance: 141.9
click at [624, 536] on icon at bounding box center [614, 548] width 331 height 41
click at [964, 91] on div "CF26286_ADM_BUTTERCORE-FLARE PANT_Opt_1" at bounding box center [966, 92] width 50 height 12
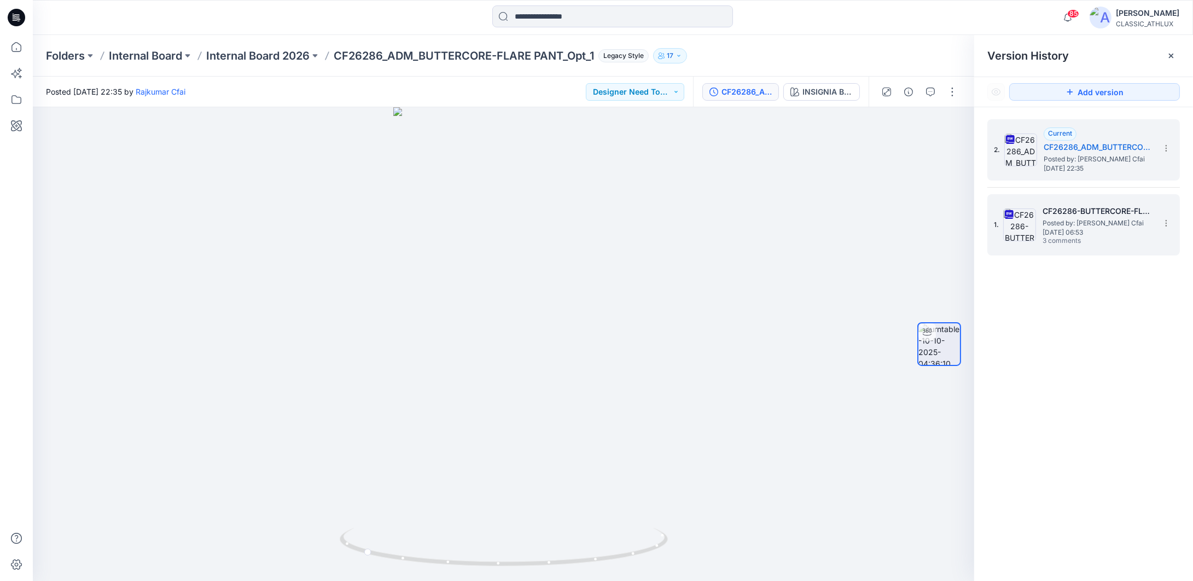
click at [1110, 229] on span "Thursday, October 09, 2025 06:53" at bounding box center [1097, 233] width 109 height 8
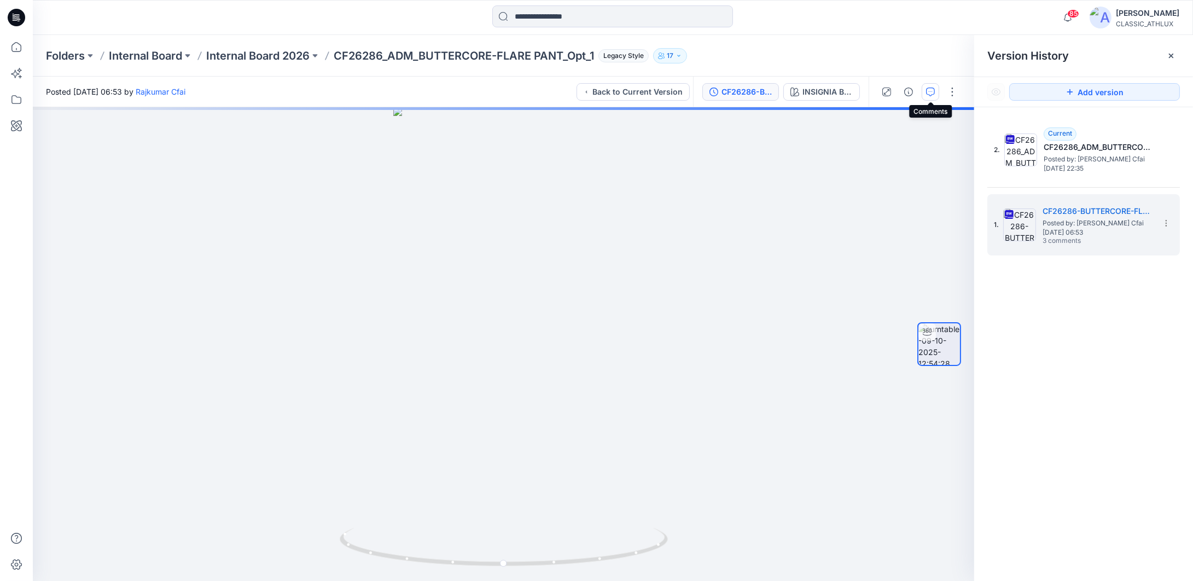
click at [932, 89] on icon "button" at bounding box center [930, 92] width 9 height 9
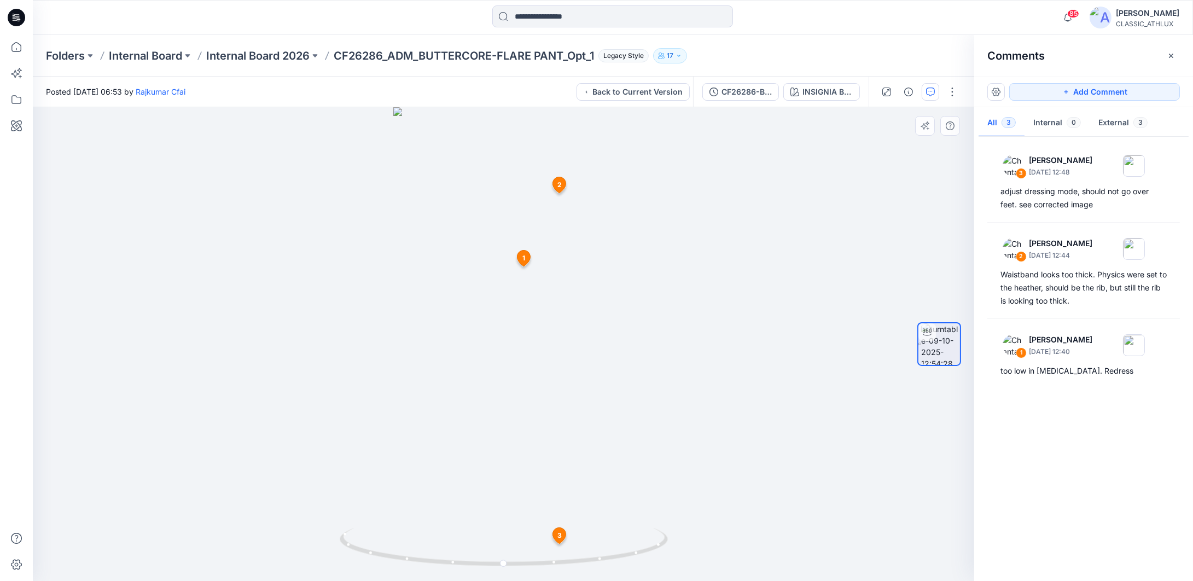
click at [529, 257] on icon at bounding box center [523, 259] width 13 height 16
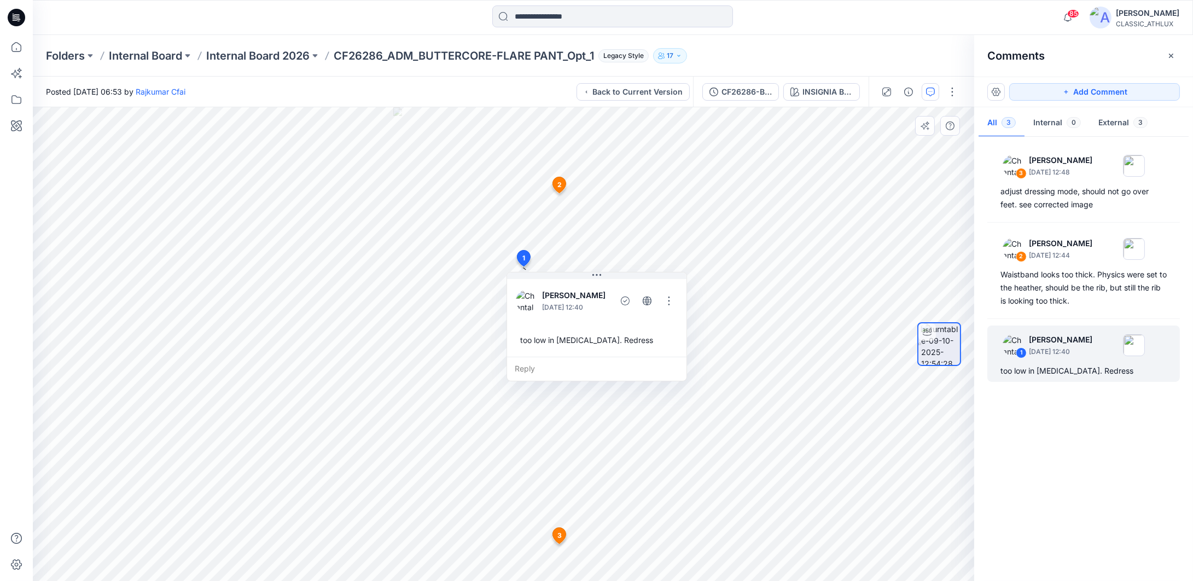
click at [558, 185] on span "2" at bounding box center [560, 185] width 4 height 10
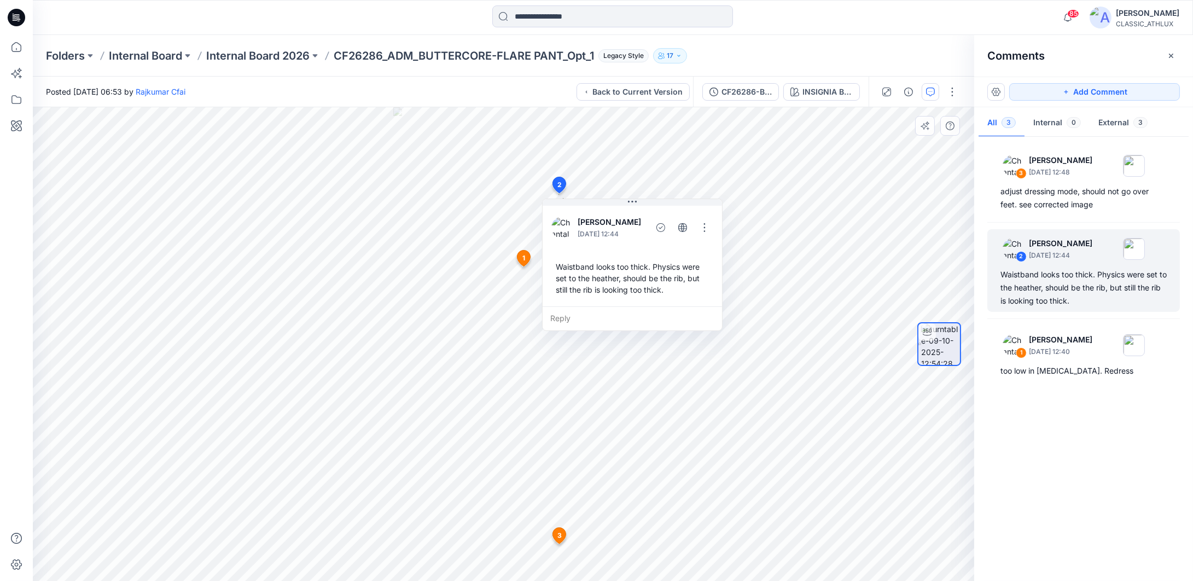
click at [560, 535] on span "3" at bounding box center [560, 536] width 4 height 10
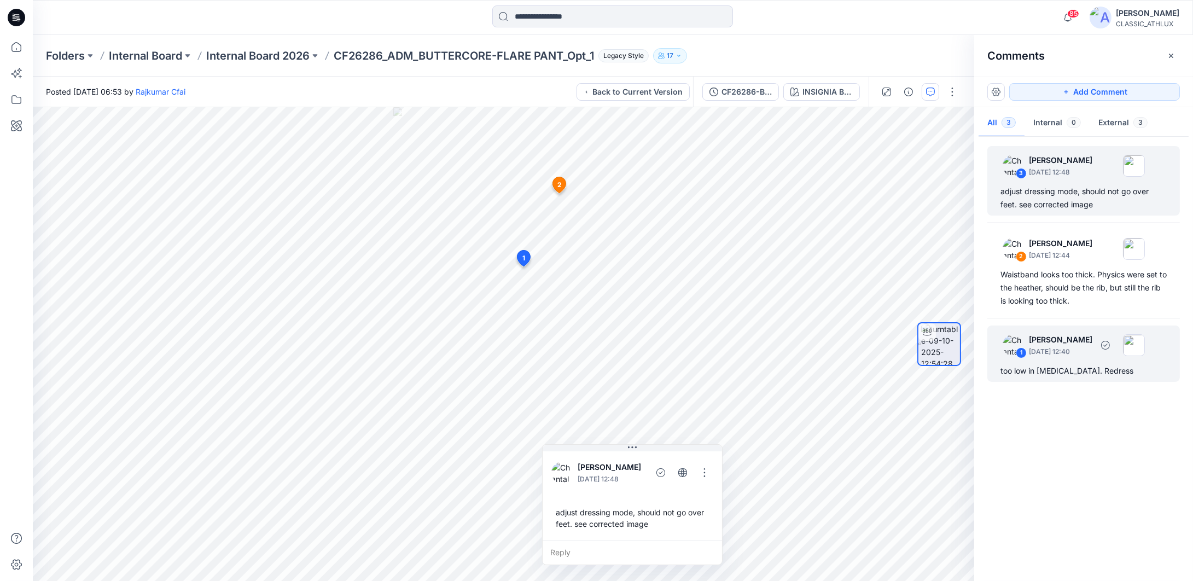
click at [1082, 352] on p "October 09, 2025 12:40" at bounding box center [1060, 351] width 63 height 11
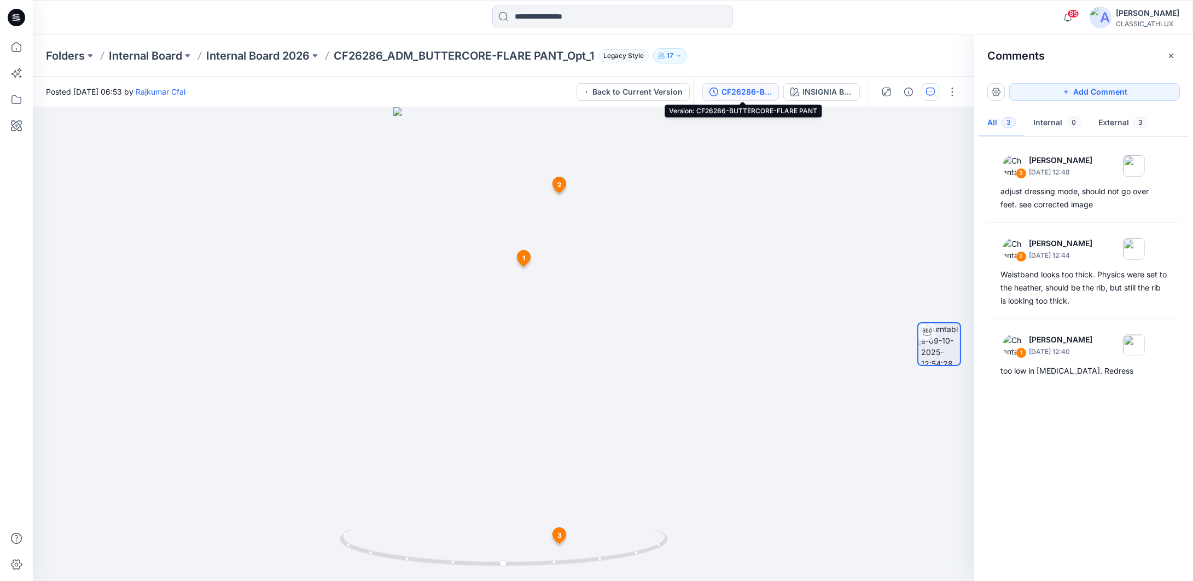
click at [757, 89] on div "CF26286-BUTTERCORE-FLARE PANT" at bounding box center [747, 92] width 50 height 12
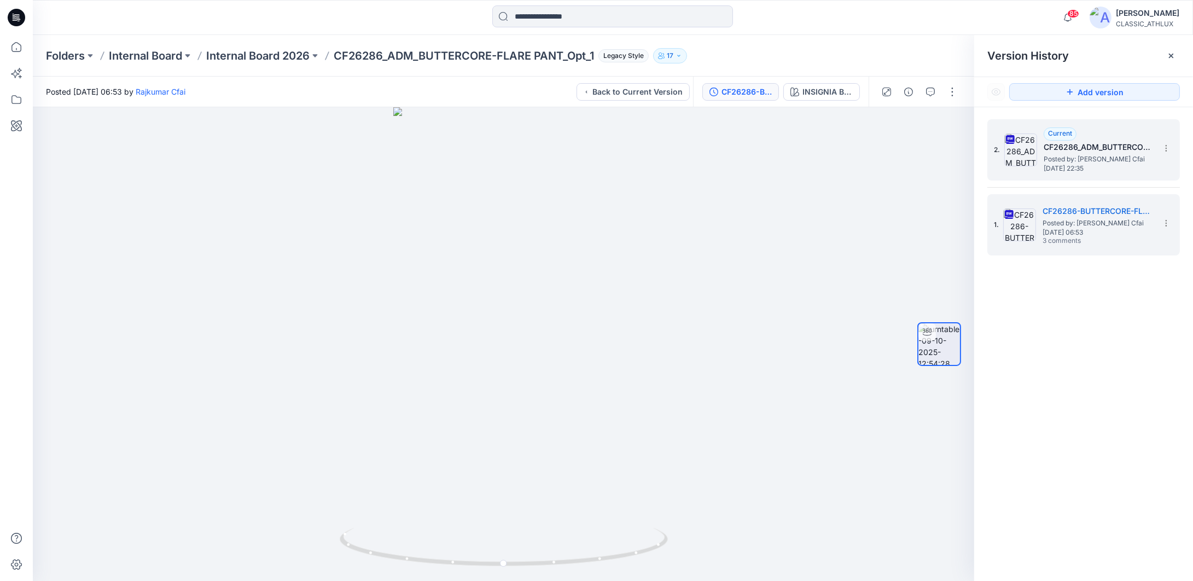
click at [1079, 171] on span "Thursday, October 09, 2025 22:35" at bounding box center [1098, 169] width 109 height 8
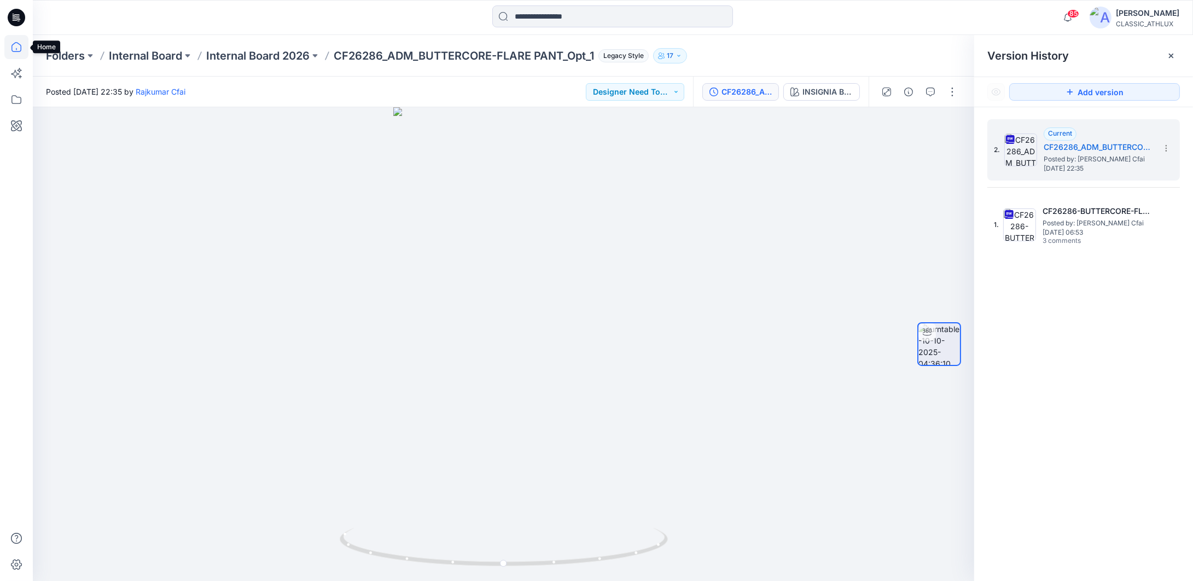
click at [16, 51] on icon at bounding box center [16, 47] width 10 height 10
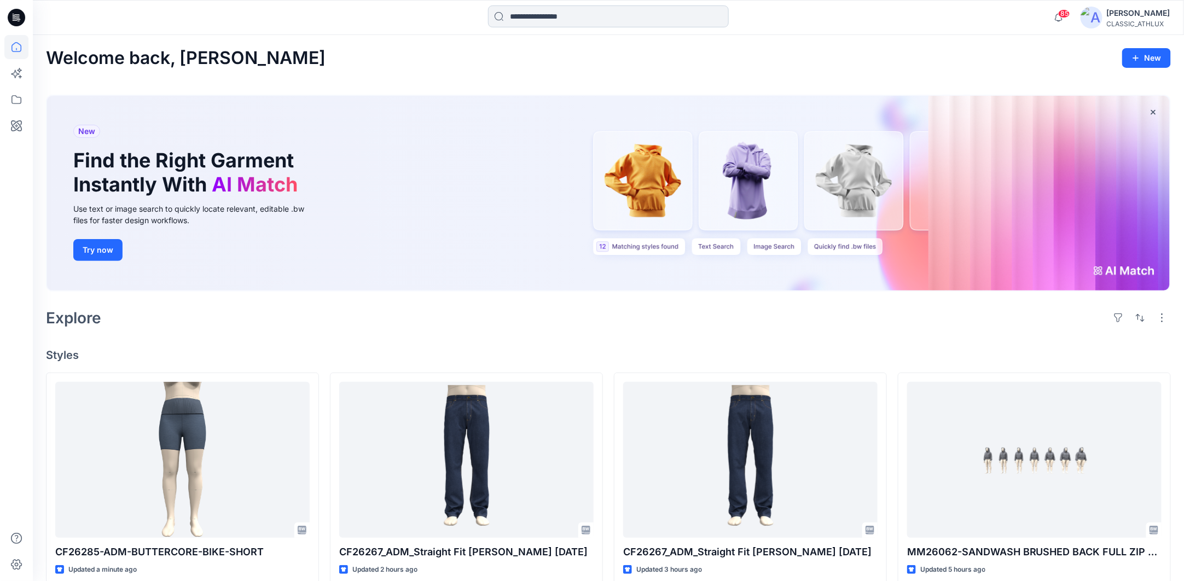
click at [547, 15] on input at bounding box center [608, 16] width 241 height 22
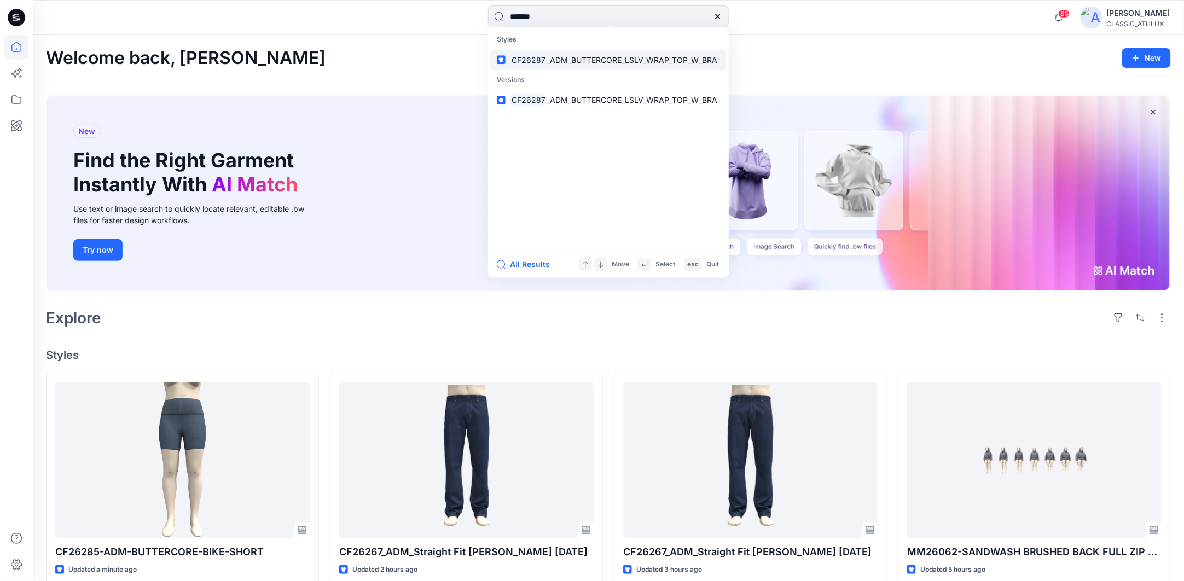
type input "*******"
click at [623, 61] on span "_ADM_BUTTERCORE_LSLV_WRAP_TOP_W_BRA" at bounding box center [632, 59] width 171 height 9
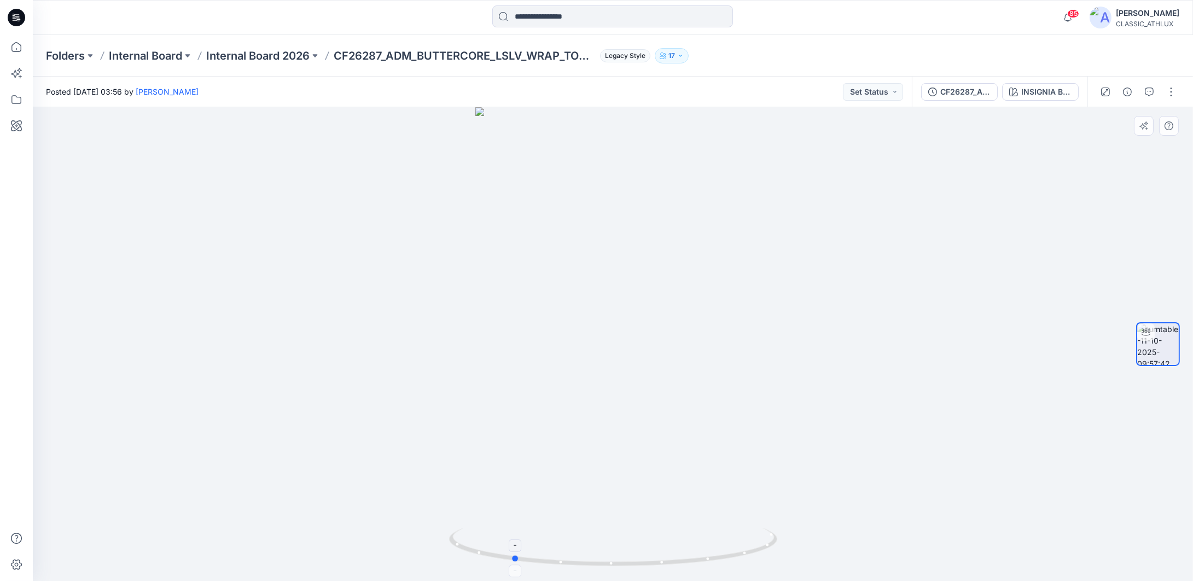
drag, startPoint x: 752, startPoint y: 555, endPoint x: 651, endPoint y: 545, distance: 101.7
click at [651, 545] on icon at bounding box center [614, 548] width 331 height 41
click at [949, 88] on div "CF26287_ADM_BUTTERCORE_LSLV_WRAP_TOP_W_BRA" at bounding box center [966, 92] width 50 height 12
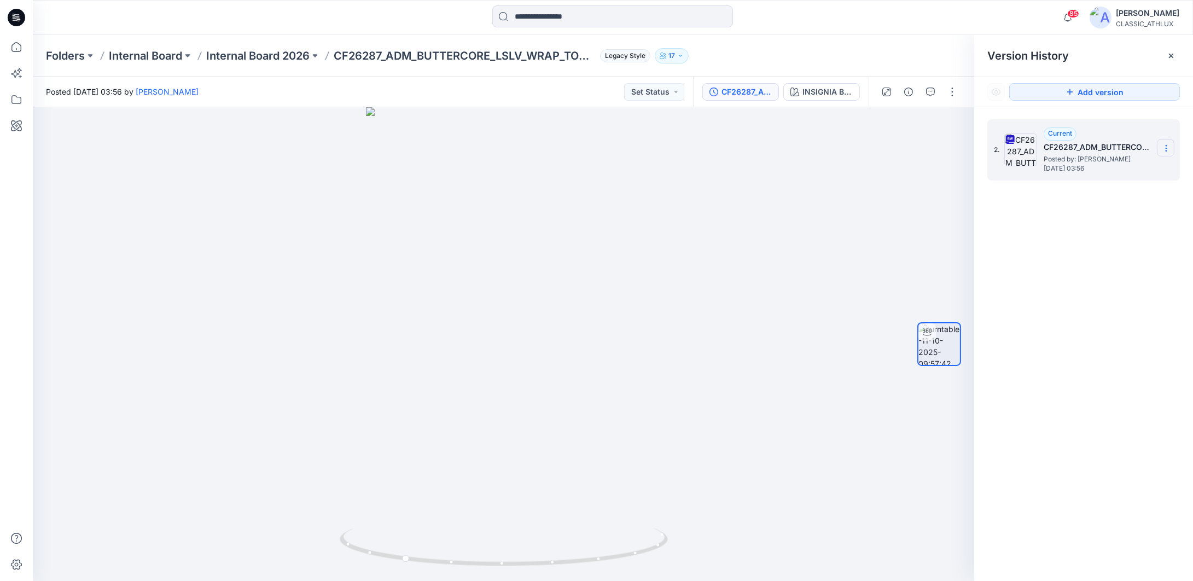
click at [1170, 152] on section at bounding box center [1166, 148] width 18 height 18
click at [1123, 174] on span "Download Source BW File" at bounding box center [1111, 169] width 92 height 13
